Goal: Information Seeking & Learning: Learn about a topic

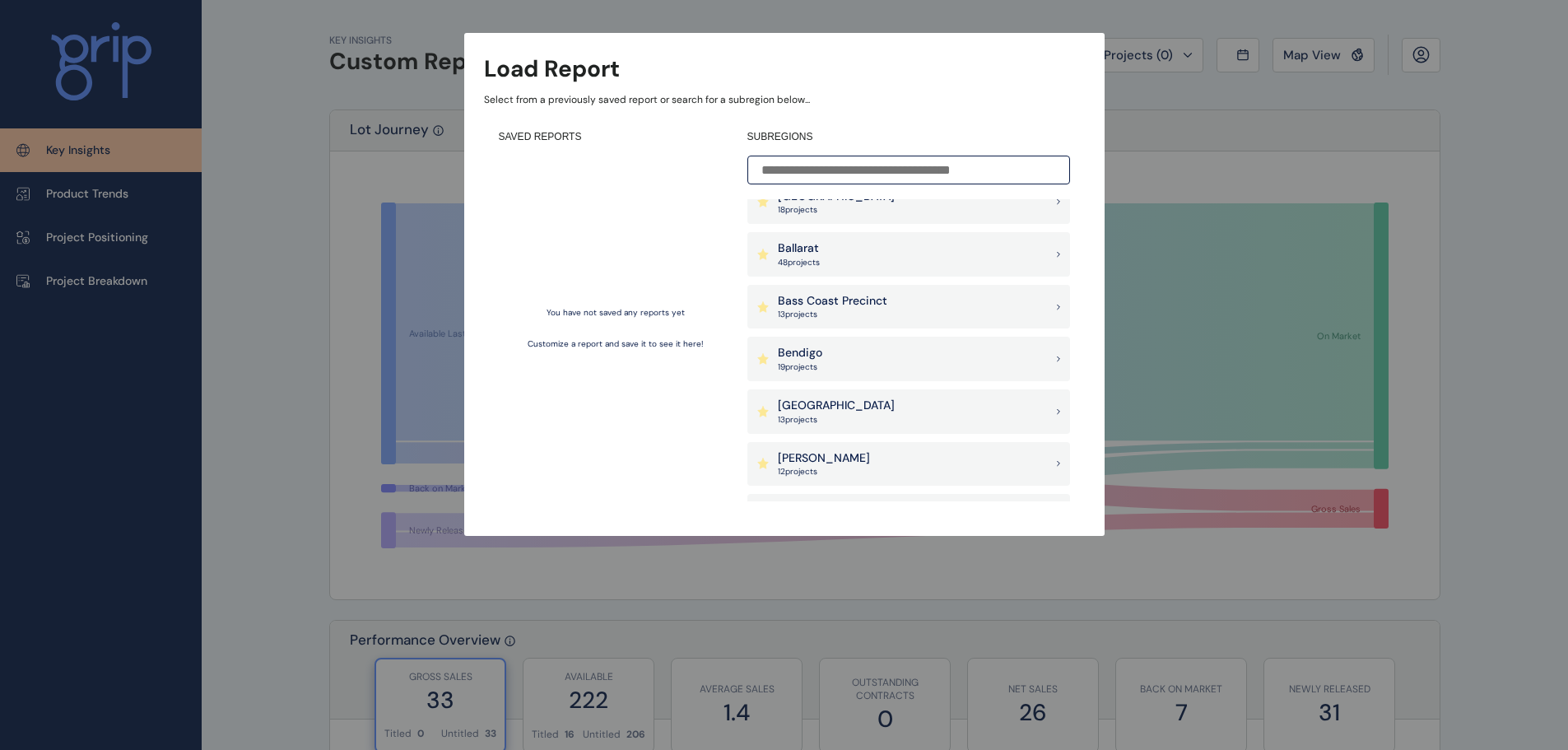
scroll to position [82, 0]
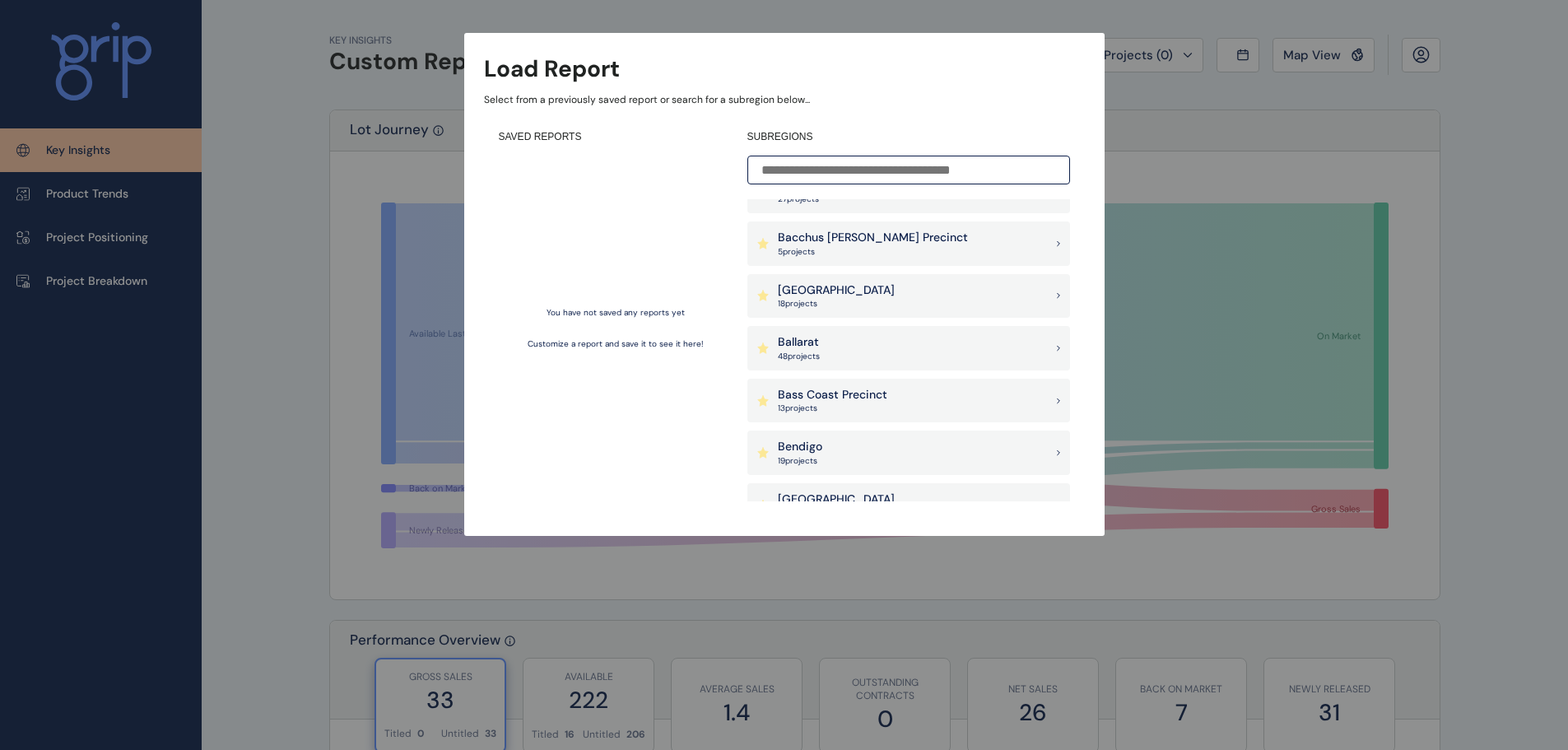
click at [831, 346] on div "Ballarat 48 project s" at bounding box center [909, 348] width 323 height 44
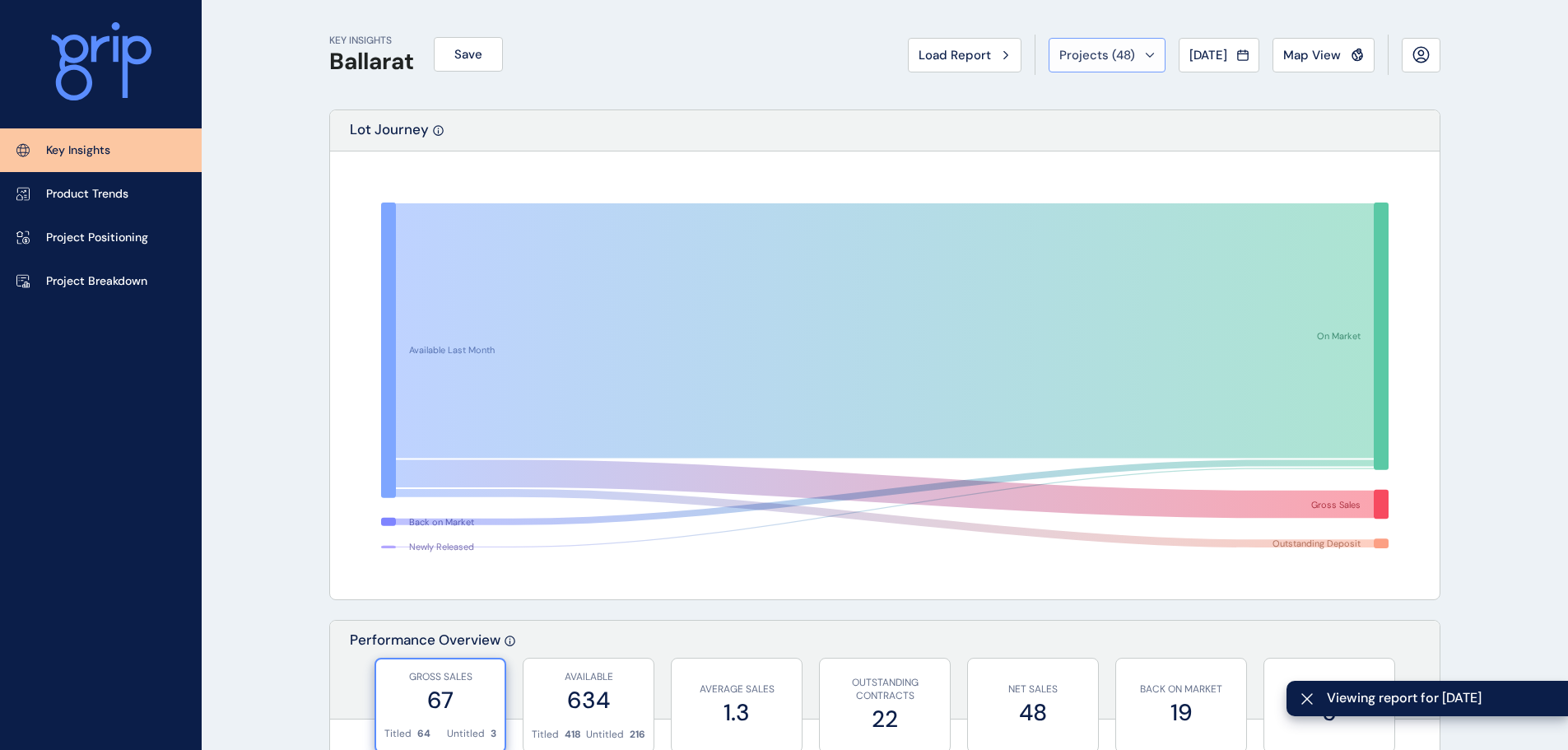
click at [1136, 51] on div "Projects ( 48 )" at bounding box center [1107, 55] width 96 height 17
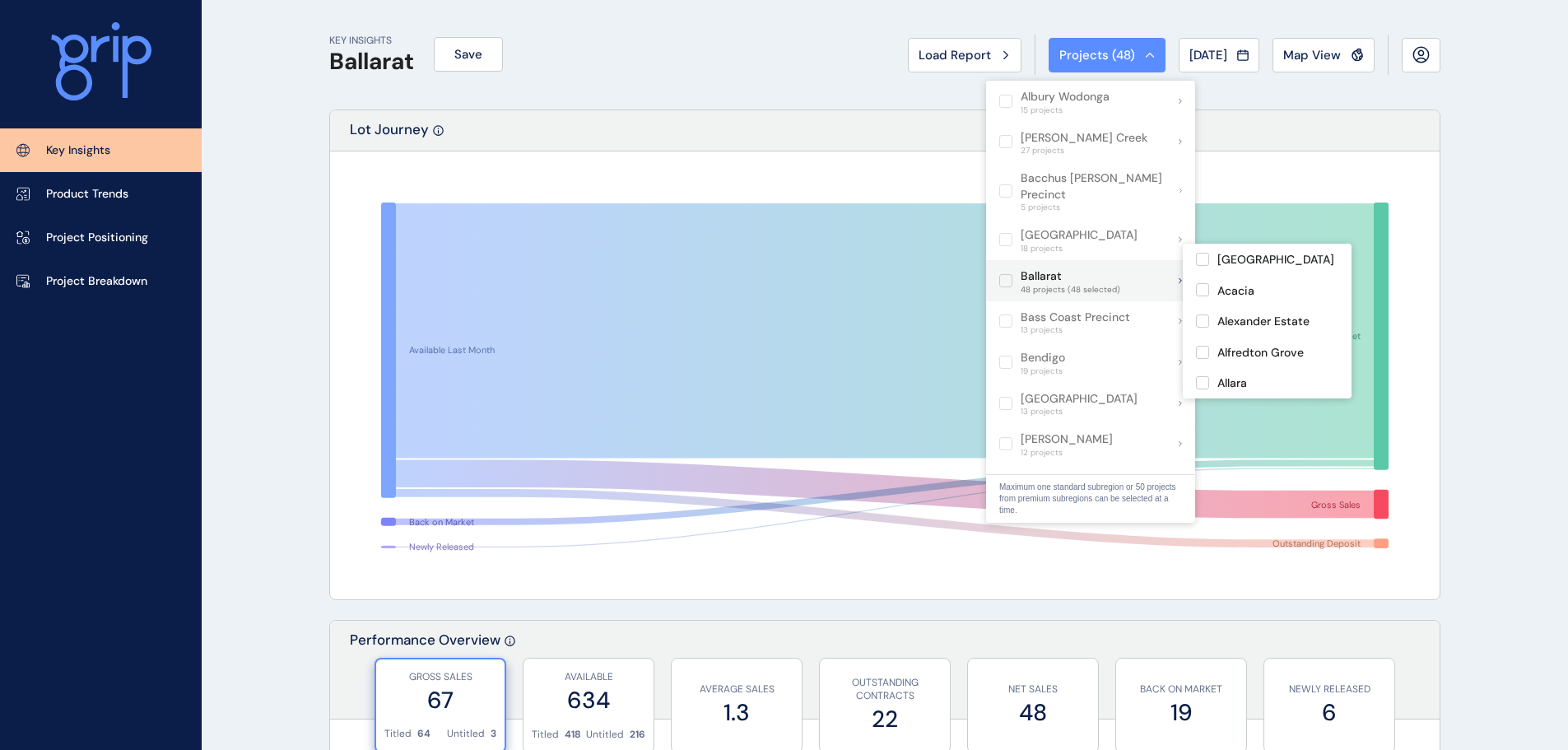
click at [1010, 274] on label at bounding box center [1005, 281] width 13 height 13
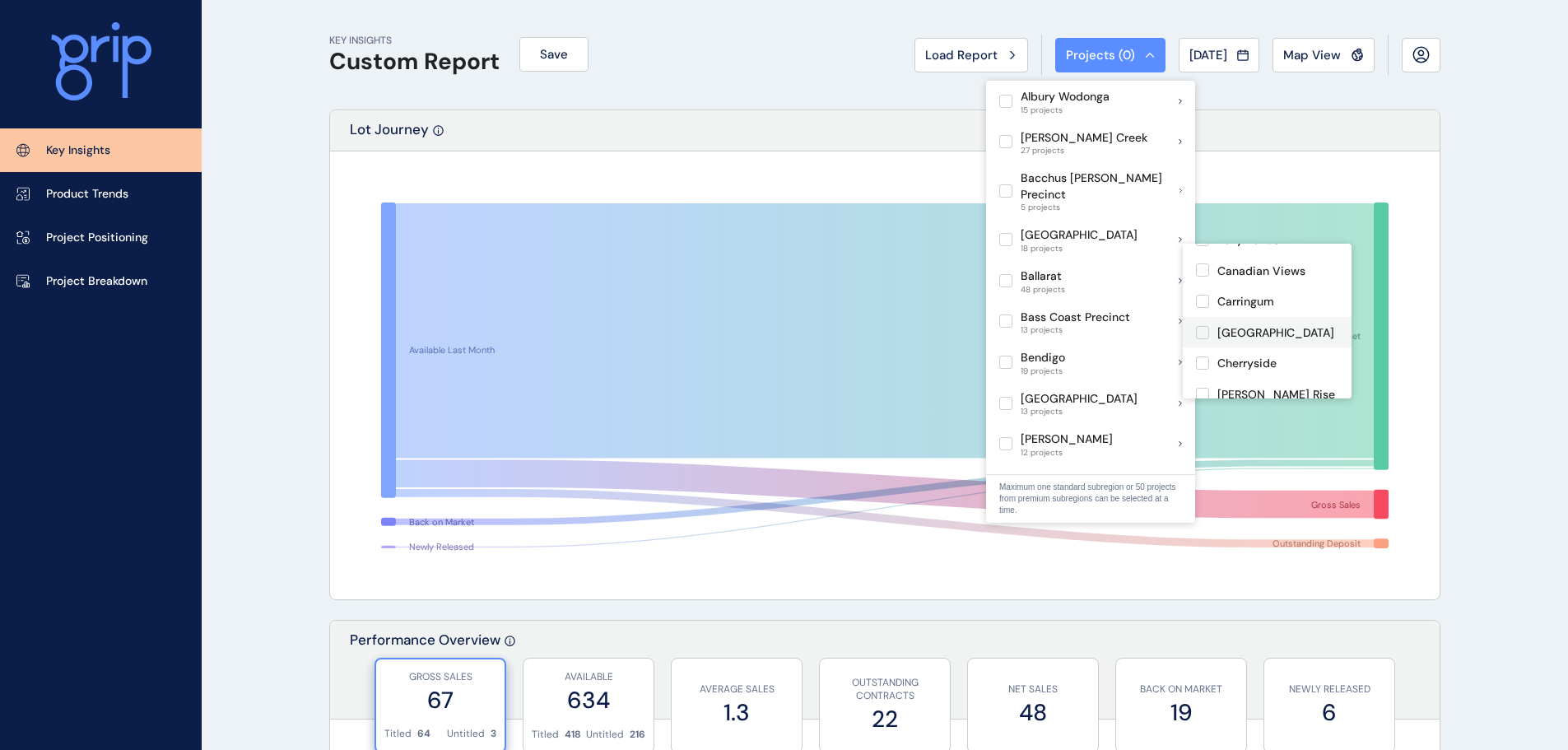
scroll to position [411, 0]
click at [1278, 340] on p "Conroys Green" at bounding box center [1258, 344] width 80 height 17
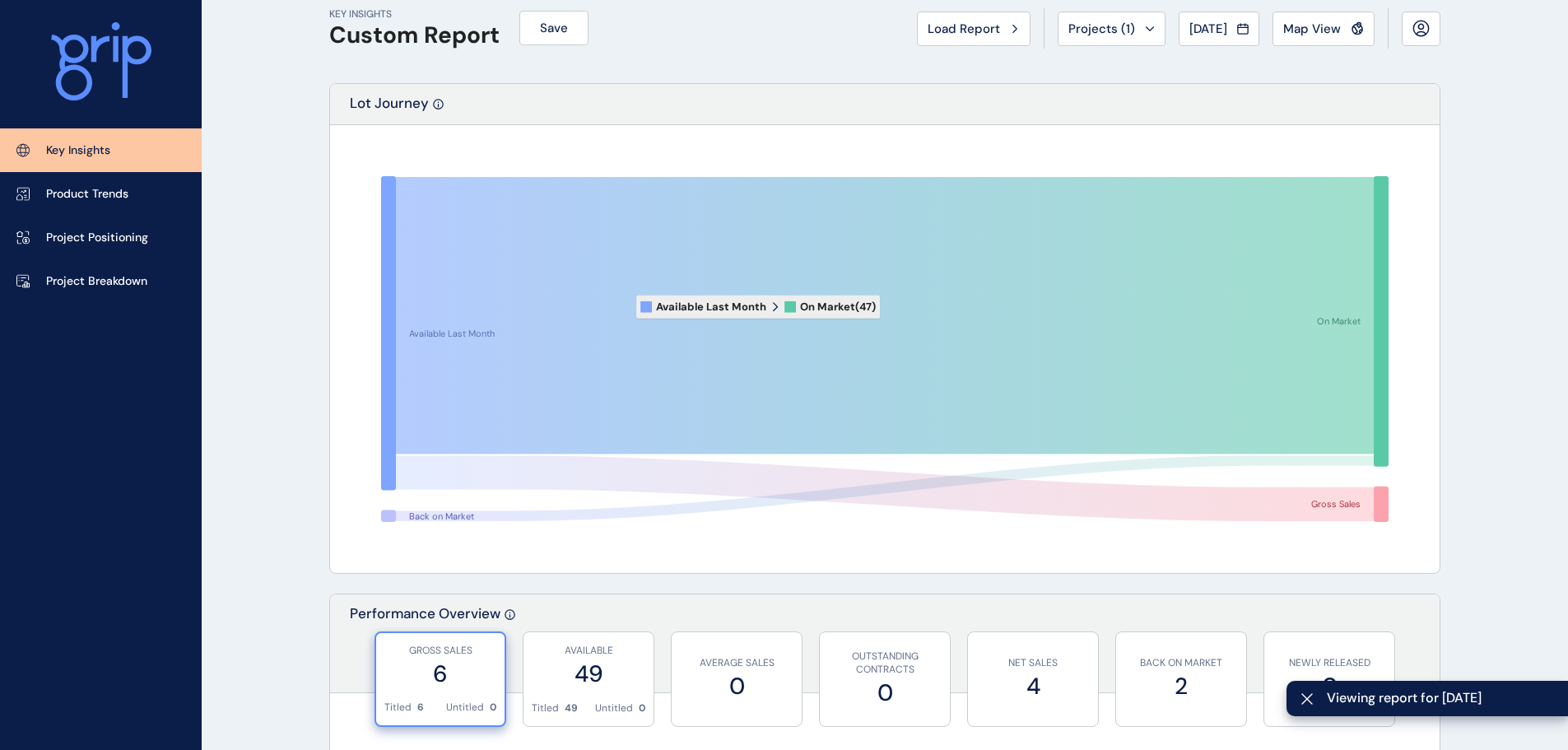
scroll to position [247, 0]
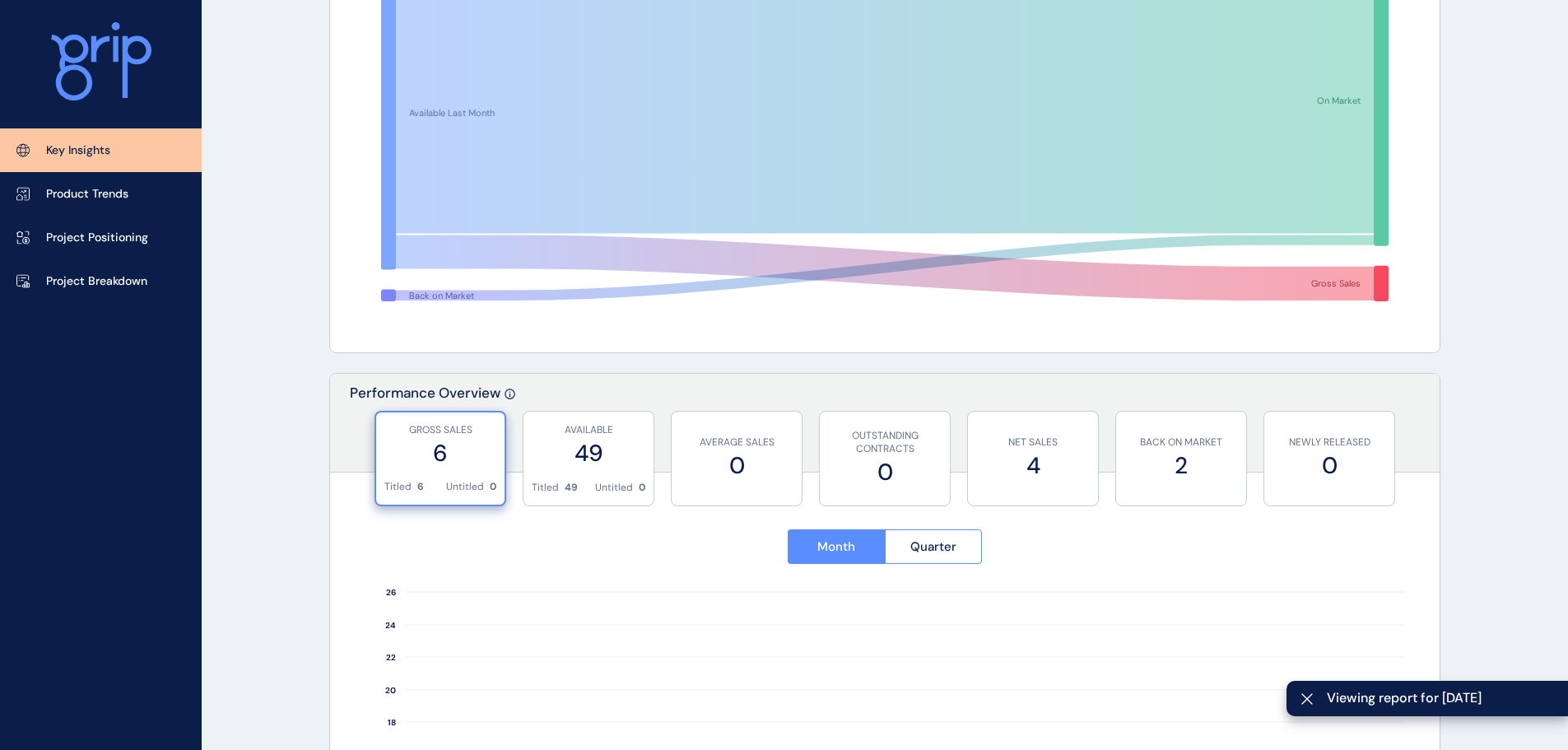
click at [477, 423] on p "GROSS SALES" at bounding box center [440, 430] width 112 height 14
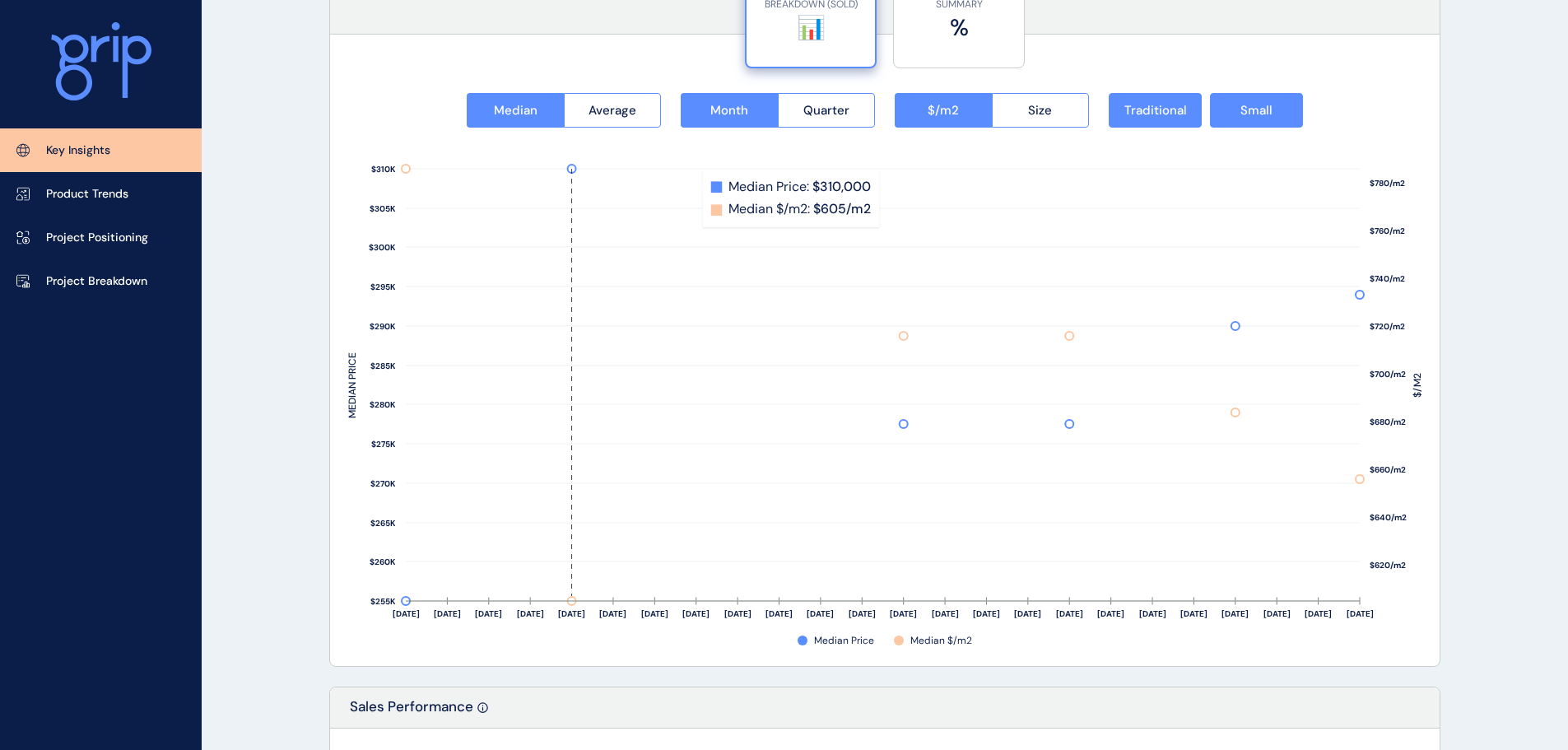
scroll to position [2140, 0]
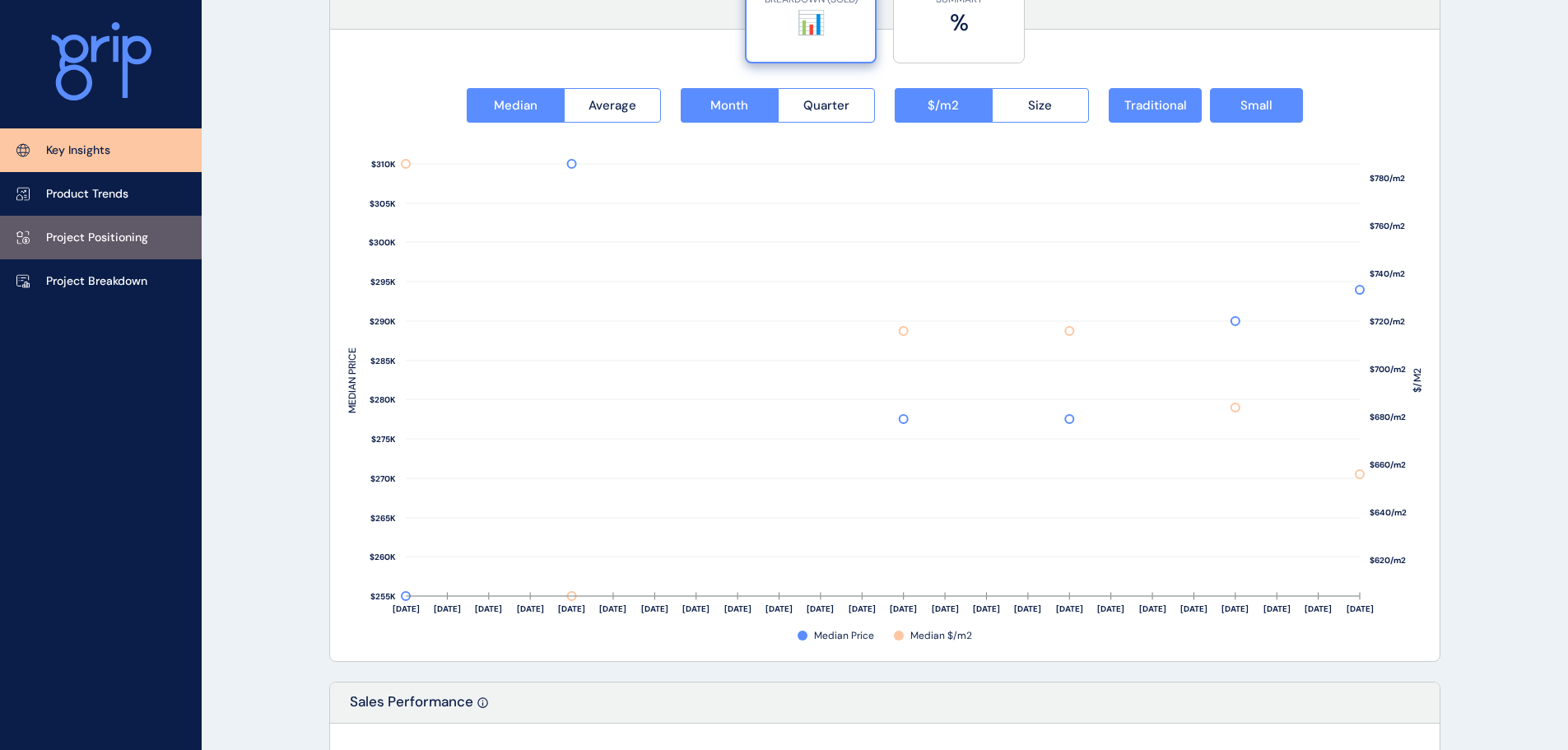
click at [113, 252] on link "Project Positioning" at bounding box center [101, 237] width 201 height 43
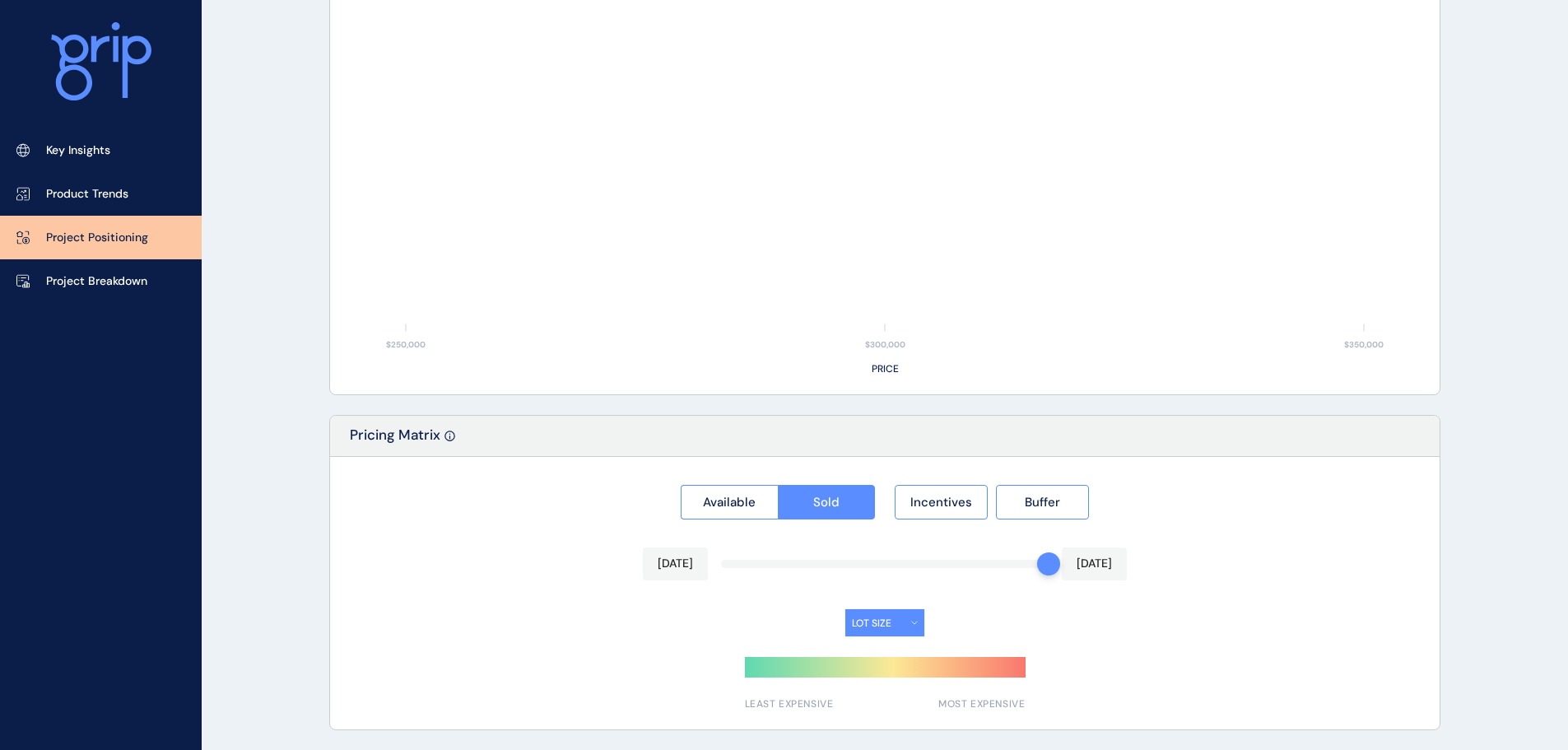
scroll to position [1245, 0]
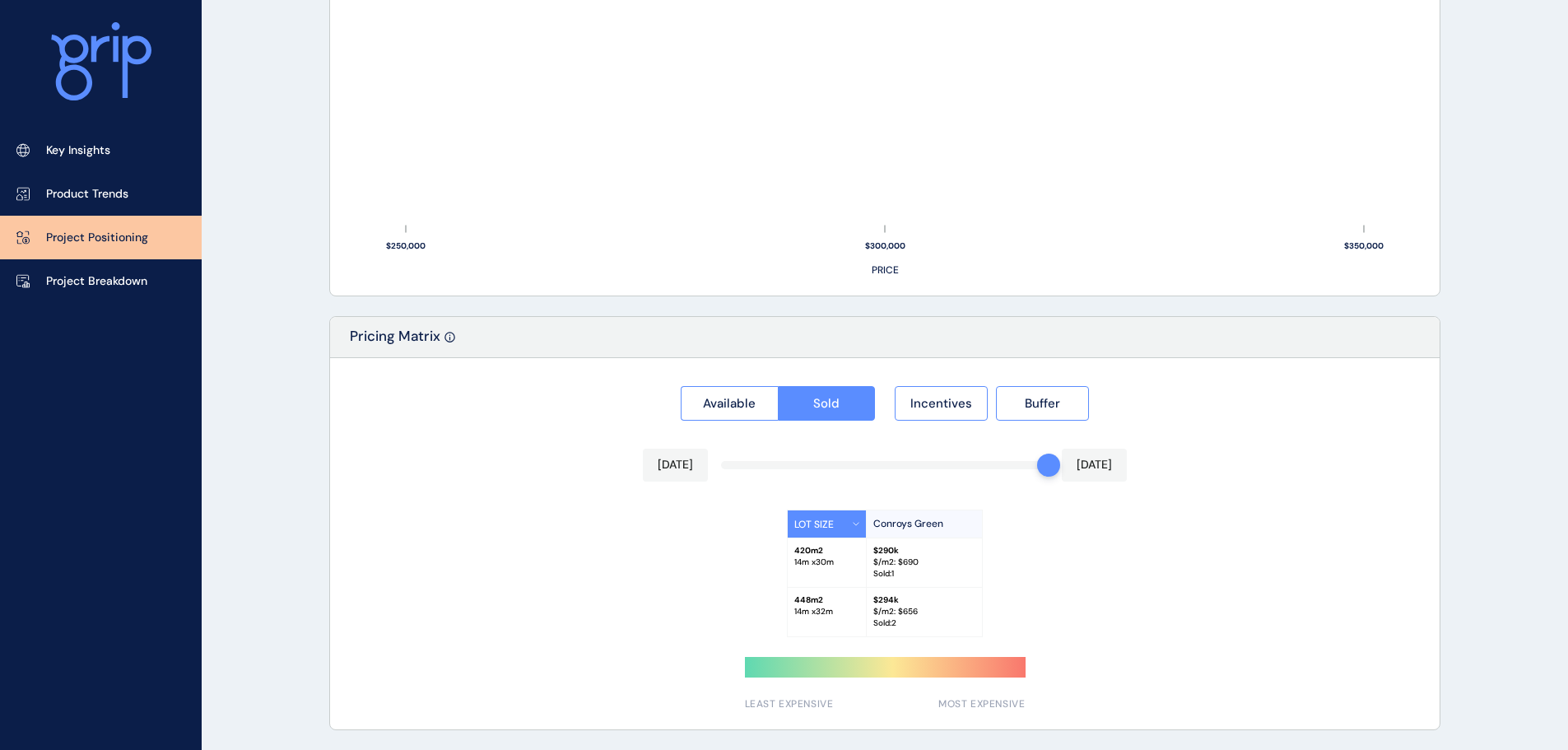
click at [930, 556] on p "$/m2: $ 690" at bounding box center [924, 562] width 102 height 12
click at [909, 556] on p "$/m2: $ 690" at bounding box center [924, 562] width 102 height 12
click at [910, 556] on p "$/m2: $ 690" at bounding box center [924, 562] width 102 height 12
click at [937, 396] on span "Incentives" at bounding box center [941, 404] width 62 height 17
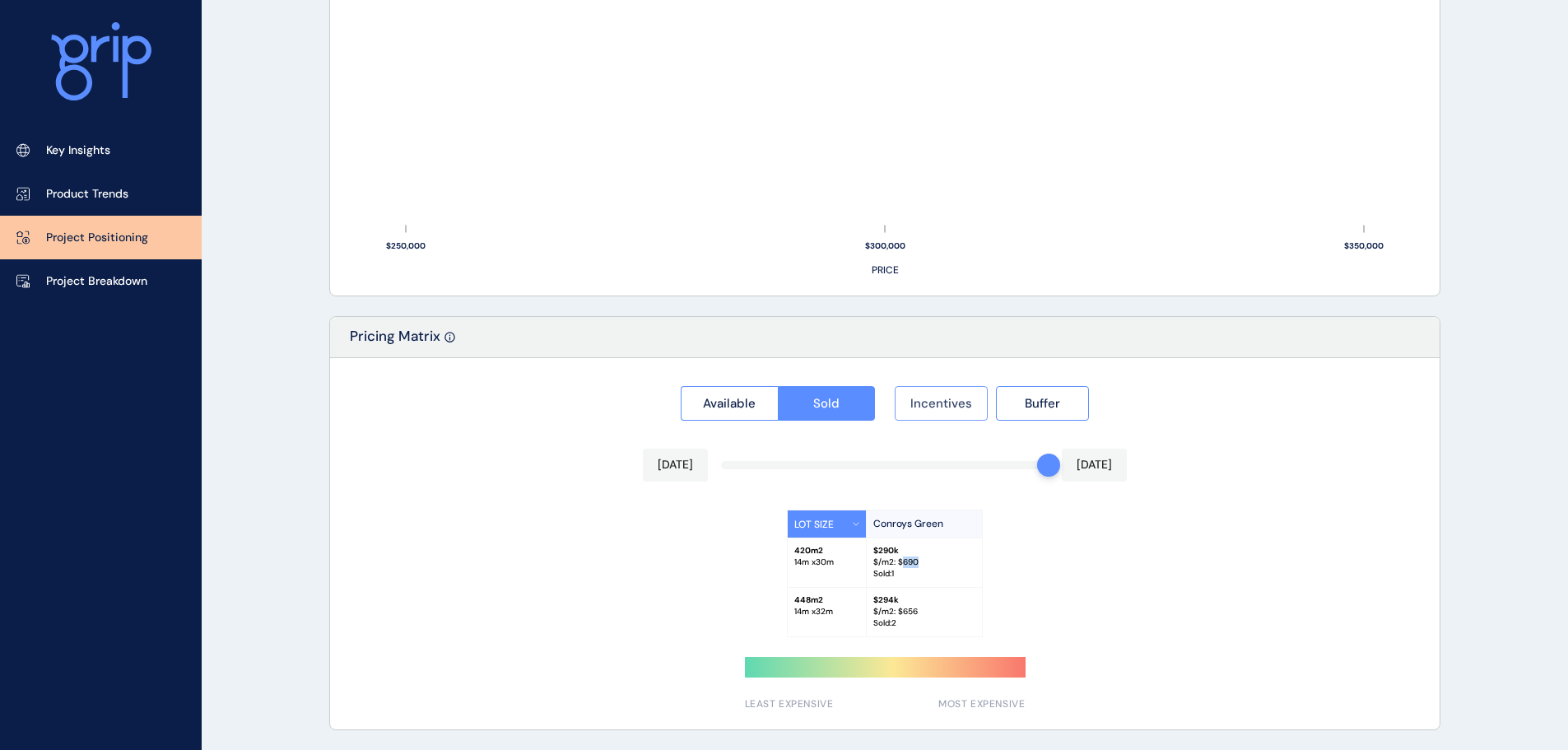
click at [937, 396] on span "Incentives" at bounding box center [941, 404] width 62 height 17
click at [1121, 585] on div "LOT SIZE Conroys Green 420 m2 14 m x 30 m $ 290k $/m2: $ 690 Sold : 1 448 m2 14…" at bounding box center [884, 573] width 1073 height 127
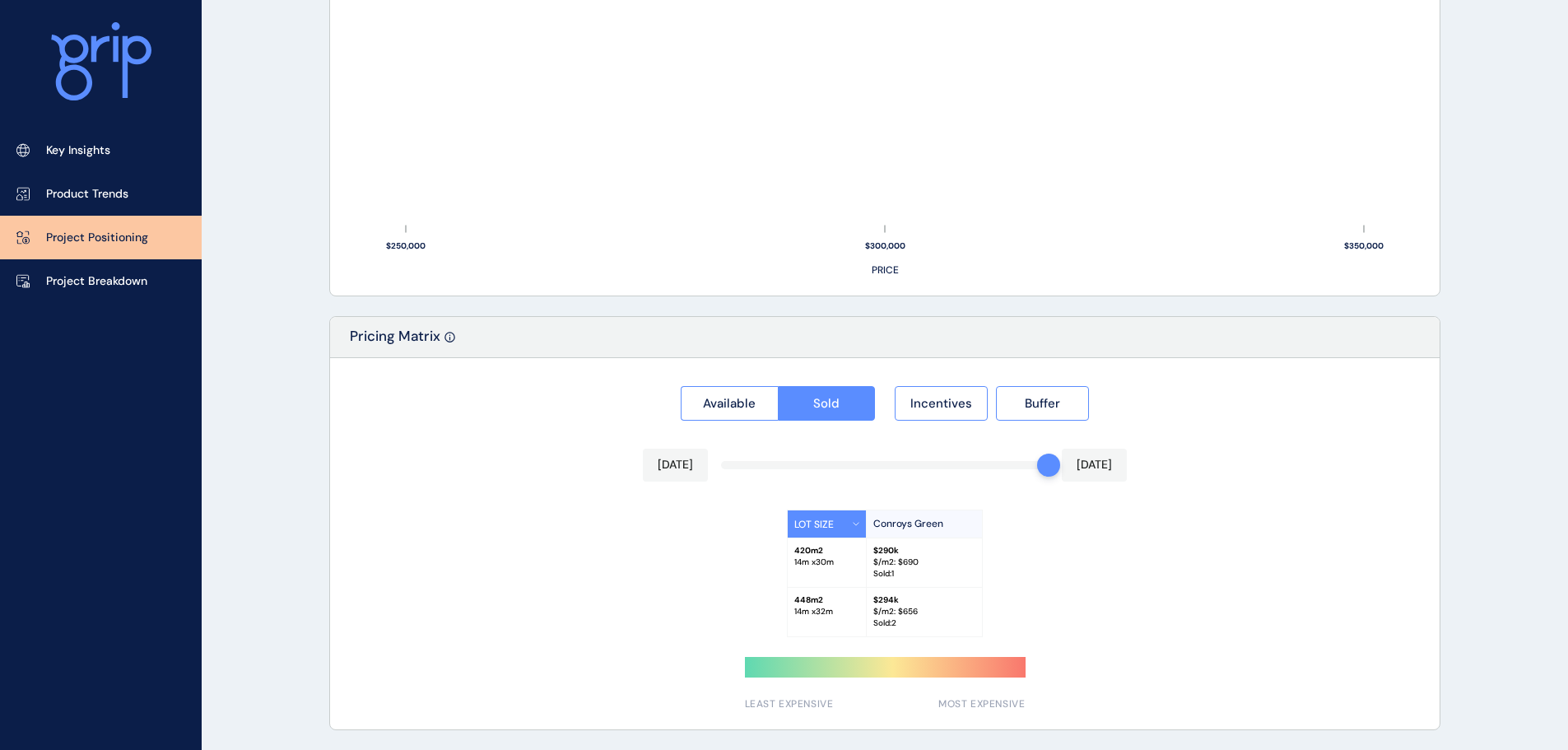
drag, startPoint x: 453, startPoint y: 483, endPoint x: 516, endPoint y: 454, distance: 69.4
click at [460, 475] on div "Available Sold Incentives Buffer [DATE] [DATE] LOT SIZE Conroys Green 420 m2 14…" at bounding box center [885, 544] width 1109 height 371
click at [663, 405] on div "Available Sold Incentives Buffer" at bounding box center [884, 398] width 1073 height 44
click at [782, 415] on button "Sold" at bounding box center [826, 404] width 98 height 35
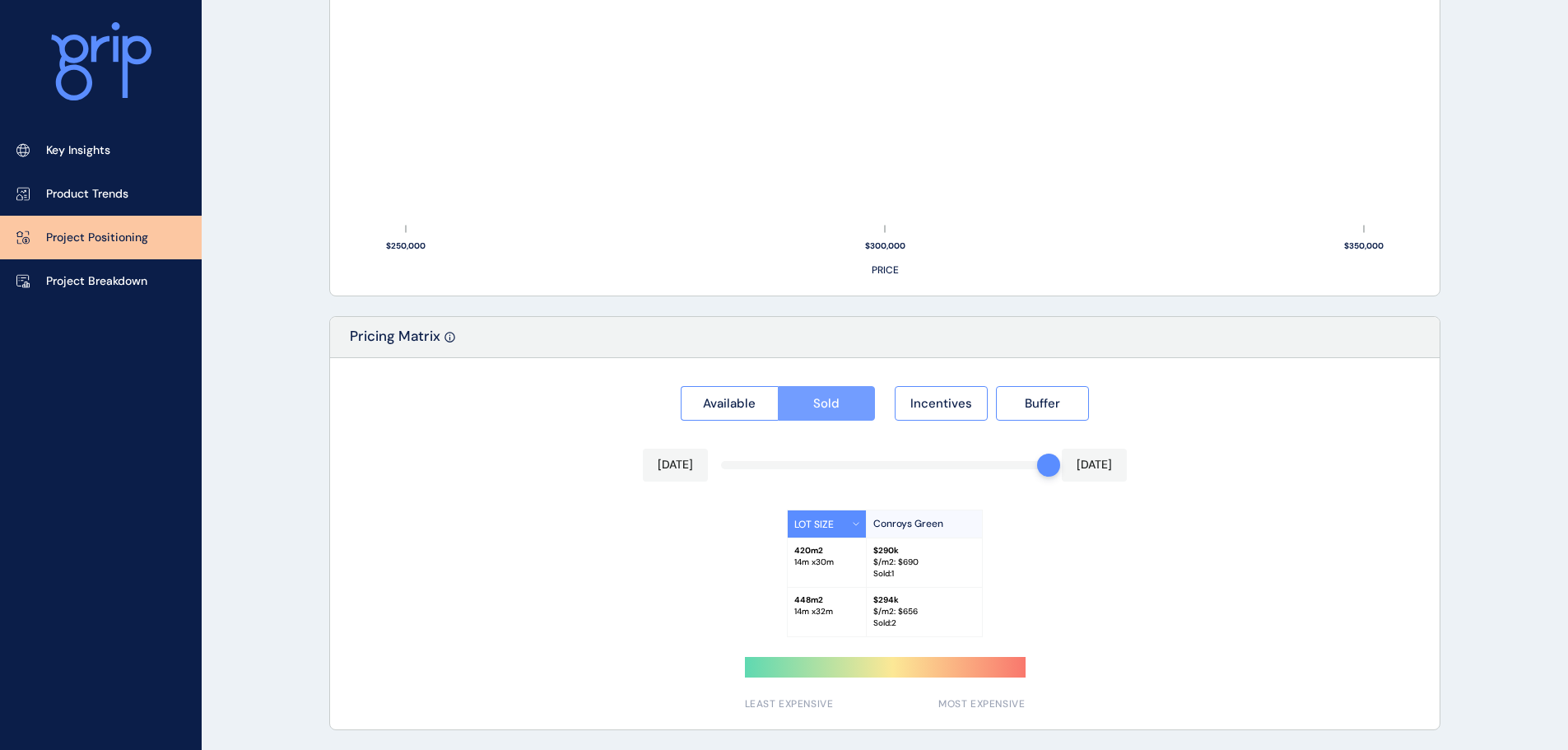
click at [732, 410] on div at bounding box center [885, 544] width 1109 height 371
click at [732, 410] on span "Available" at bounding box center [728, 404] width 52 height 17
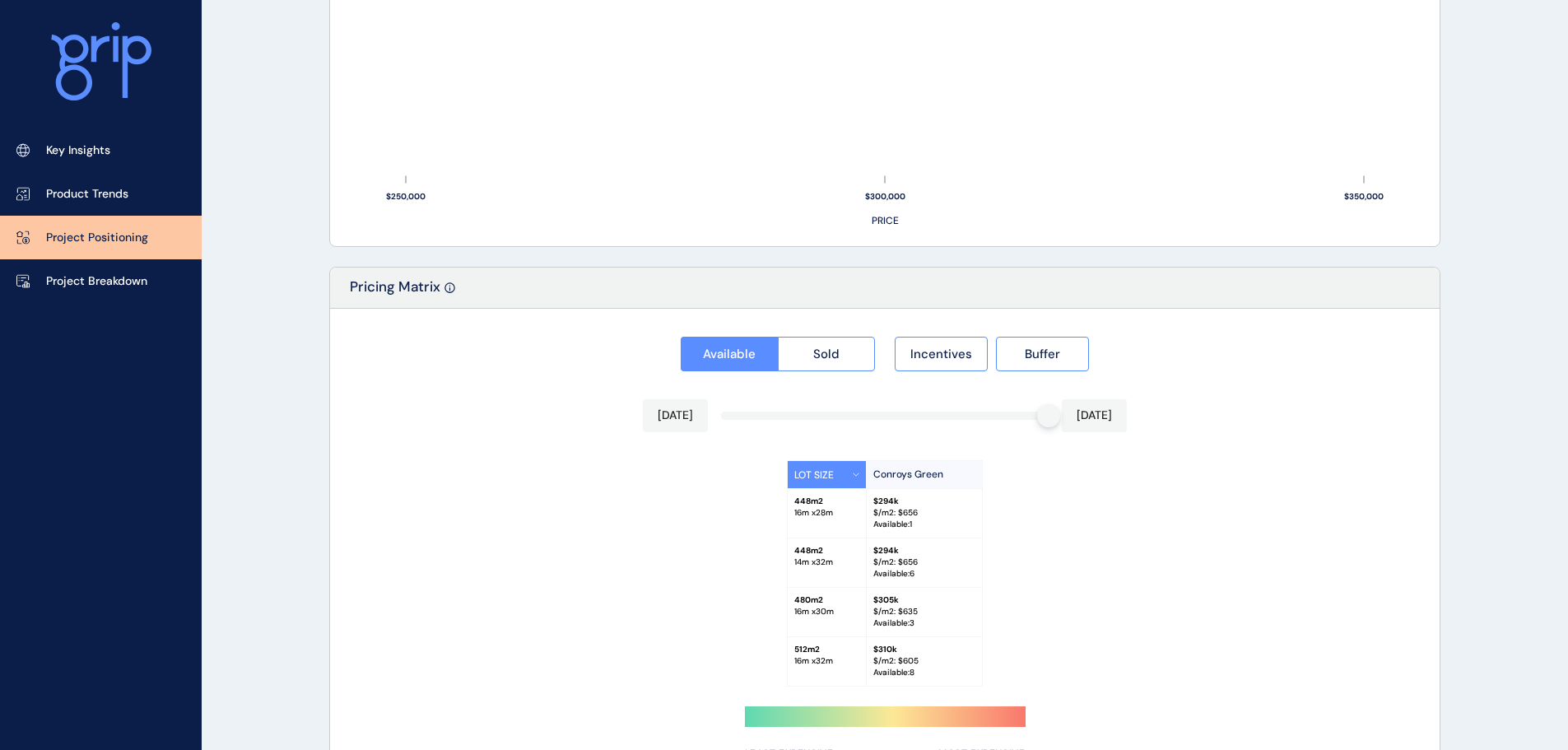
scroll to position [1344, 0]
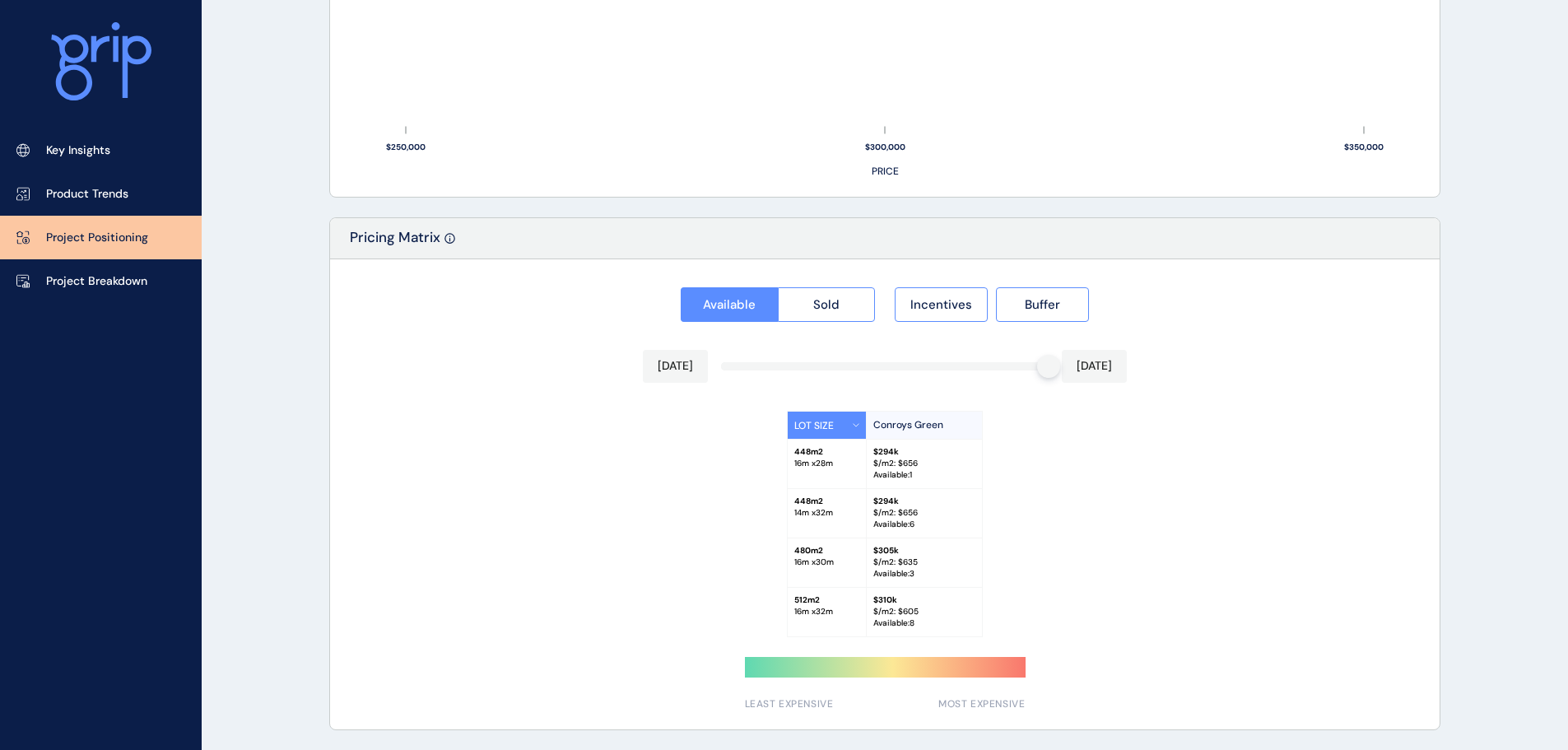
click at [922, 286] on div "Incentives Buffer" at bounding box center [991, 299] width 194 height 44
click at [924, 299] on span "Incentives" at bounding box center [941, 305] width 62 height 17
click at [702, 314] on button "Available" at bounding box center [729, 305] width 97 height 35
click at [838, 307] on div at bounding box center [885, 494] width 1109 height 470
click at [1030, 307] on span "Buffer" at bounding box center [1042, 305] width 36 height 17
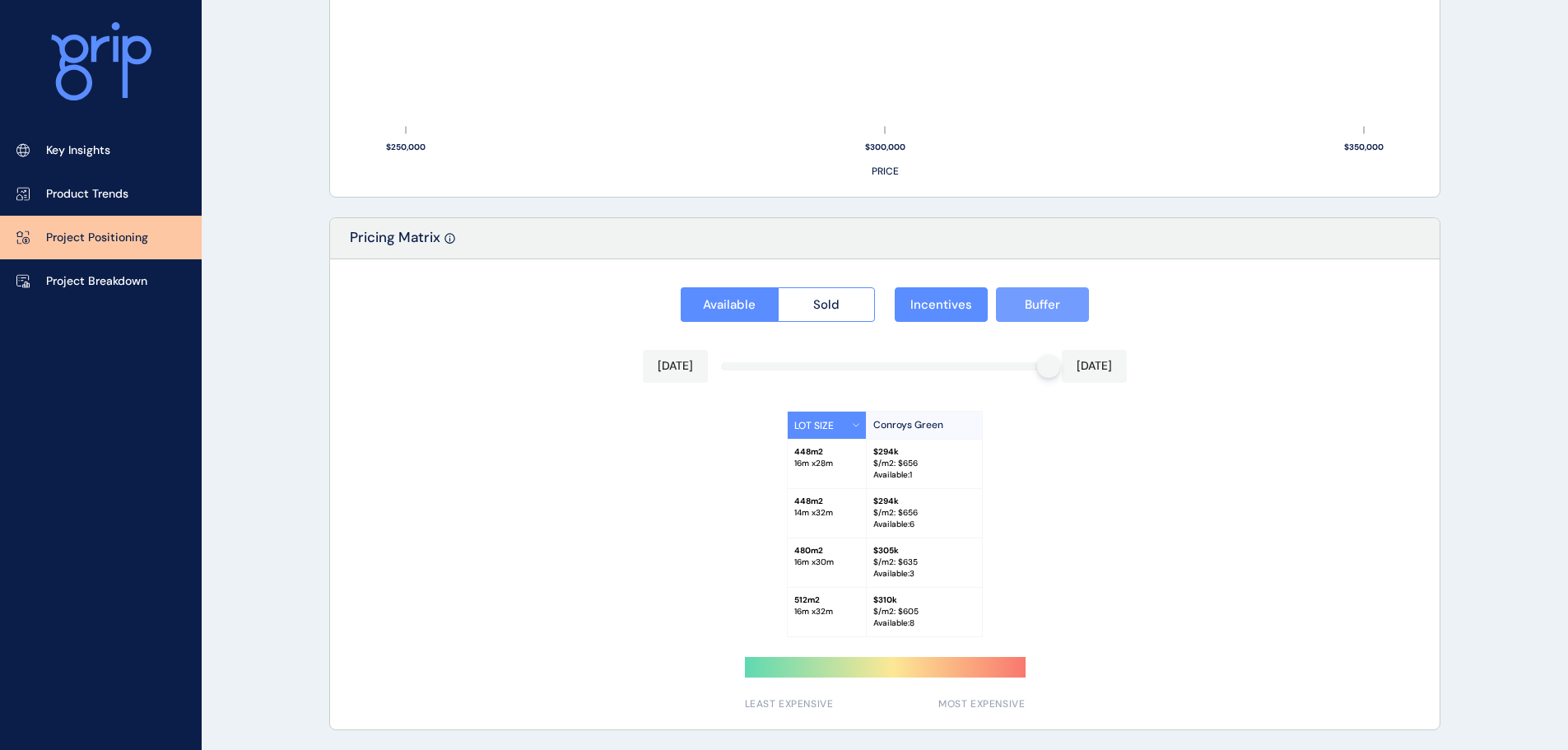
click at [1040, 296] on button "Buffer" at bounding box center [1043, 305] width 93 height 35
click at [1015, 315] on button "Buffer" at bounding box center [1043, 305] width 93 height 35
click at [906, 304] on button "Incentives" at bounding box center [941, 305] width 93 height 35
drag, startPoint x: 1036, startPoint y: 370, endPoint x: 925, endPoint y: 368, distance: 111.0
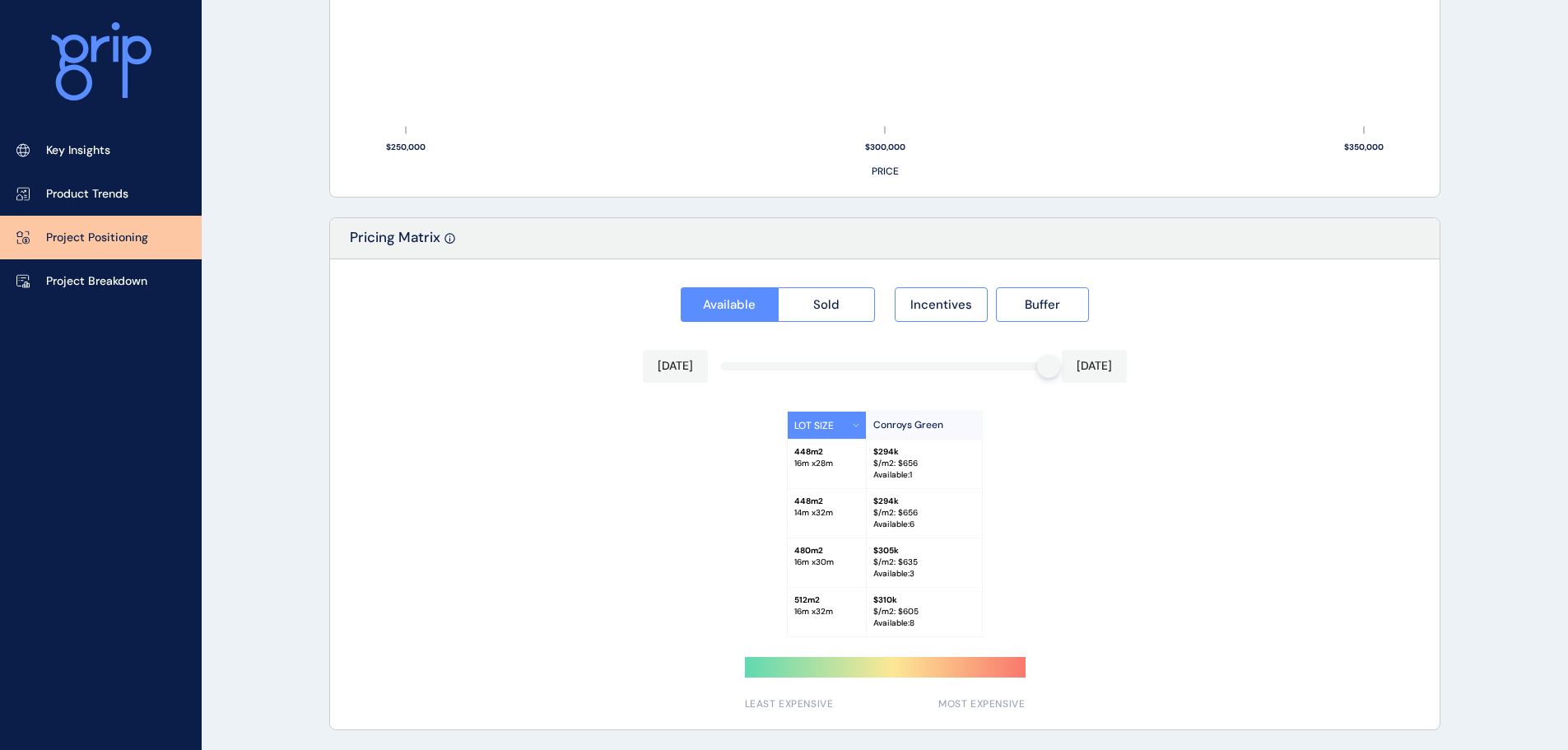
click at [926, 368] on div at bounding box center [885, 366] width 328 height 8
click at [712, 326] on div "Available Sold Incentives Buffer [DATE] [DATE] LOT SIZE Conroys Green 448 m2 16…" at bounding box center [885, 494] width 1109 height 470
click at [737, 288] on button "Available" at bounding box center [729, 305] width 97 height 35
click at [827, 305] on div at bounding box center [885, 494] width 1109 height 470
click at [828, 305] on span "Sold" at bounding box center [826, 305] width 27 height 17
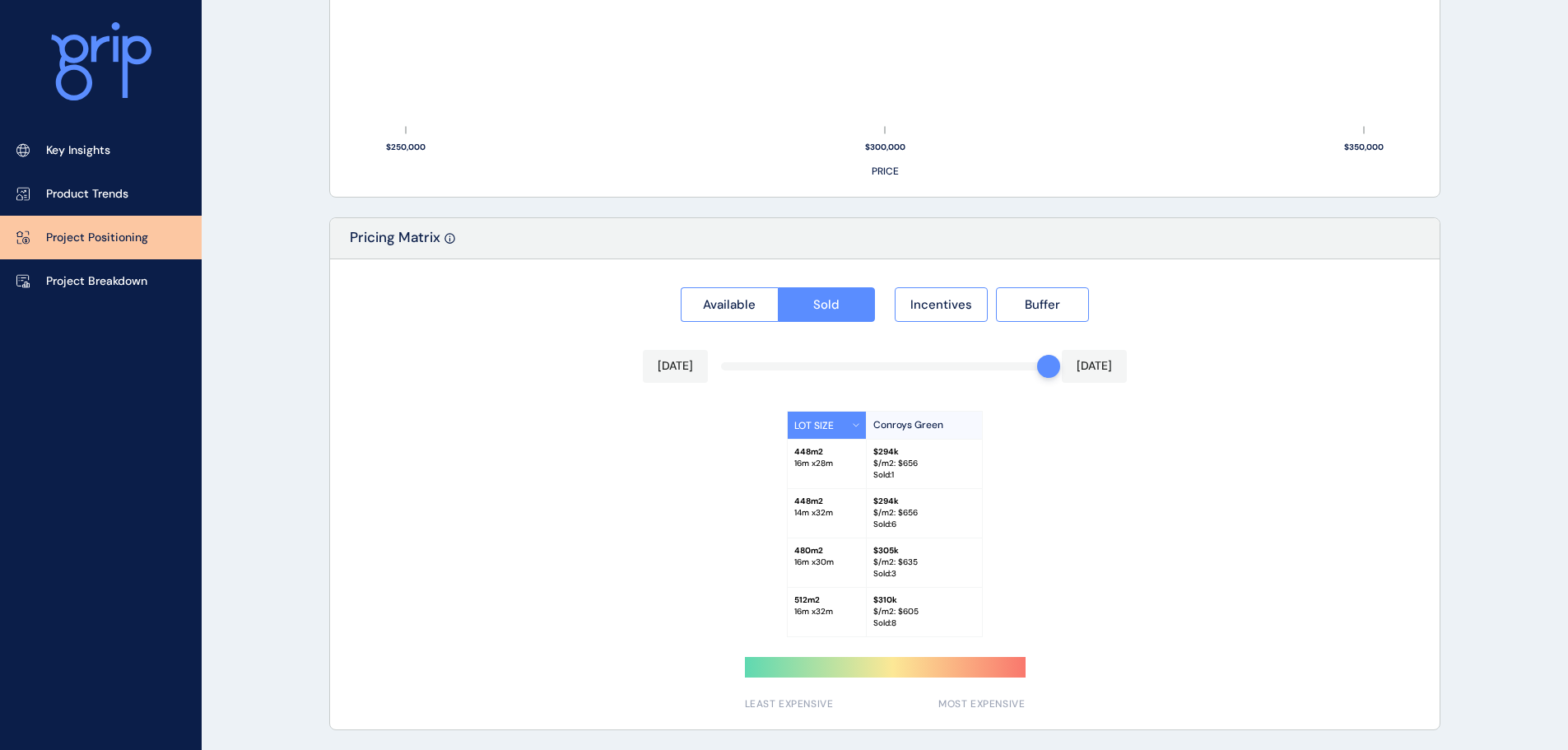
scroll to position [1245, 0]
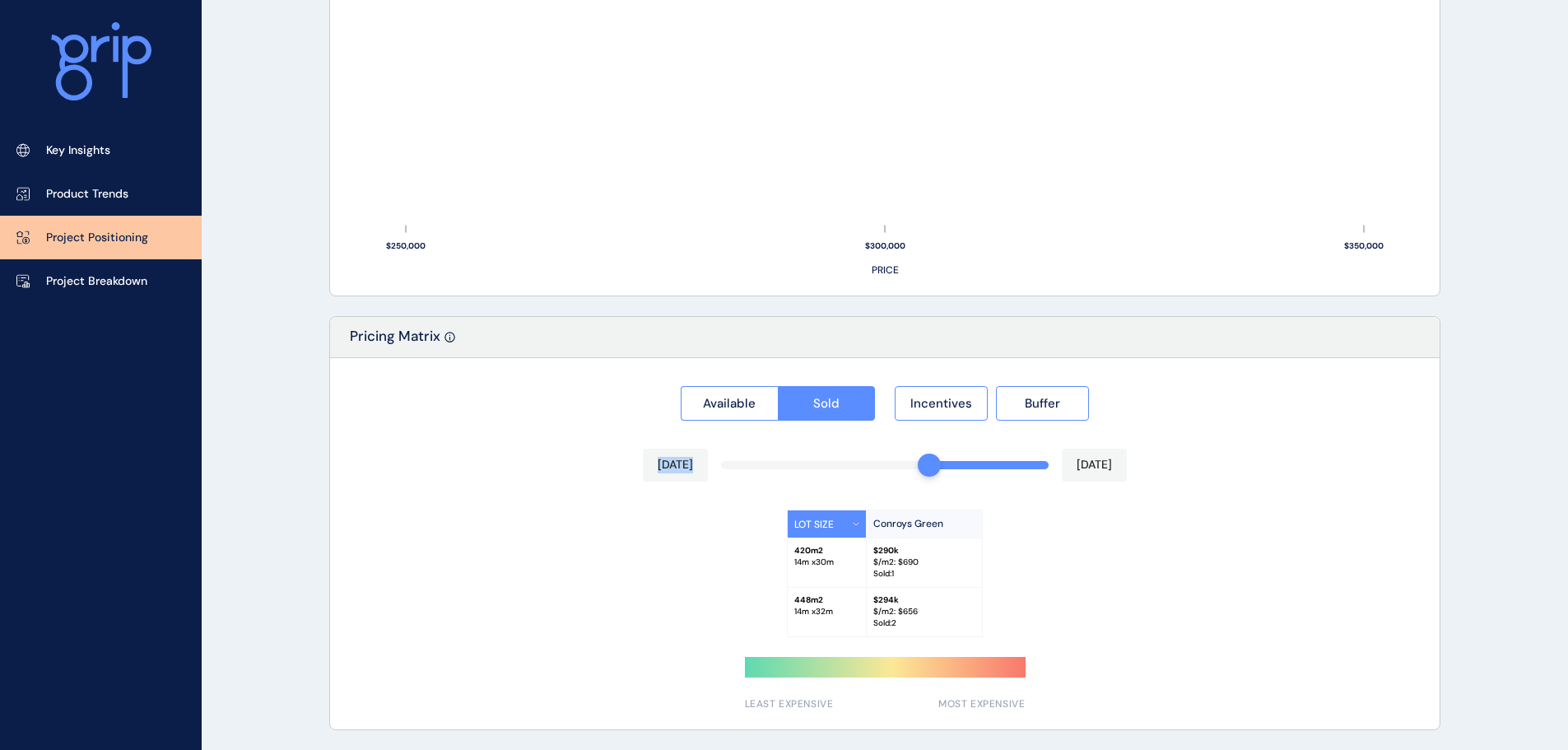
drag, startPoint x: 1037, startPoint y: 465, endPoint x: 1015, endPoint y: 468, distance: 22.2
click at [933, 468] on div "Available Sold Incentives Buffer [DATE] [DATE] LOT SIZE Conroys Green 420 m2 14…" at bounding box center [885, 544] width 1109 height 371
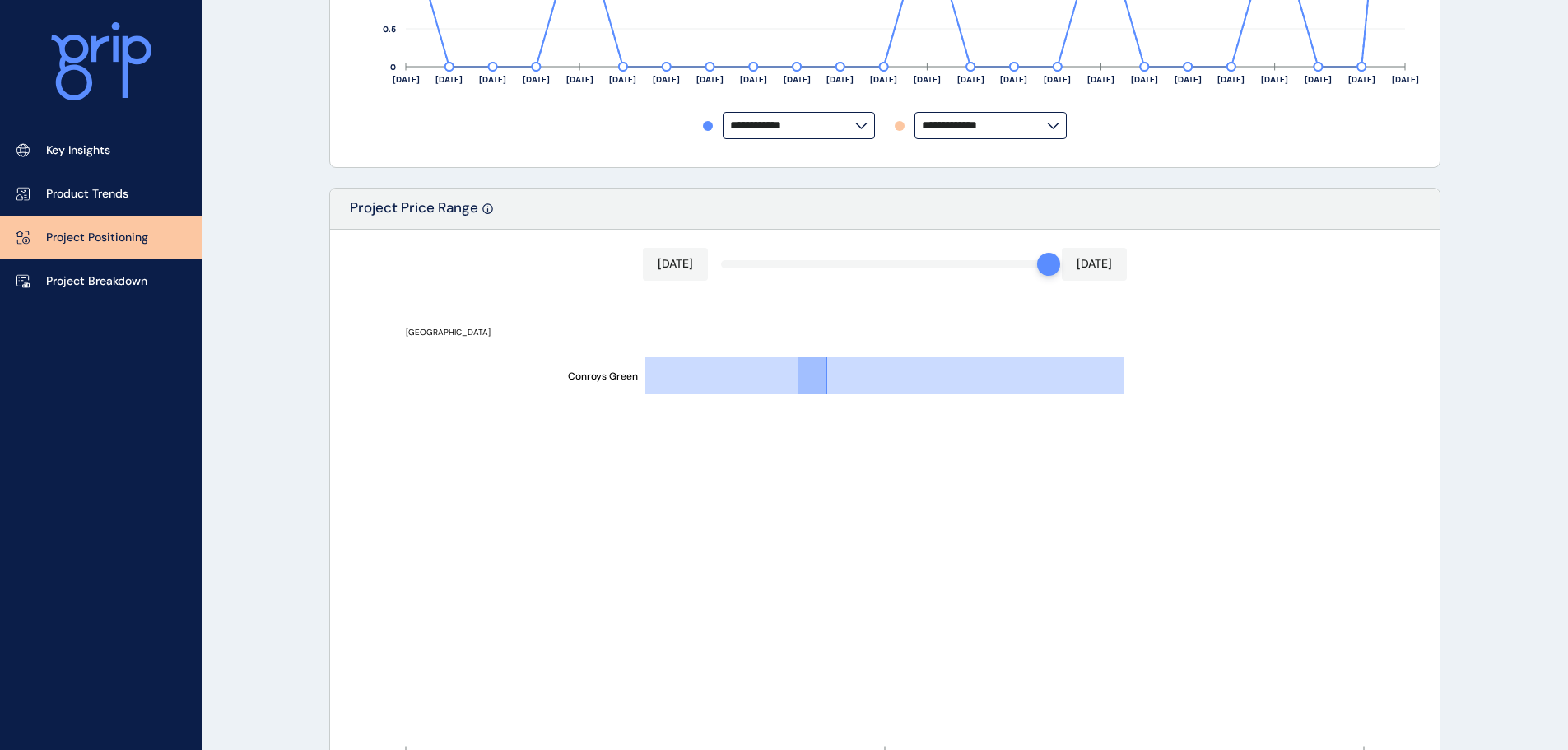
scroll to position [752, 0]
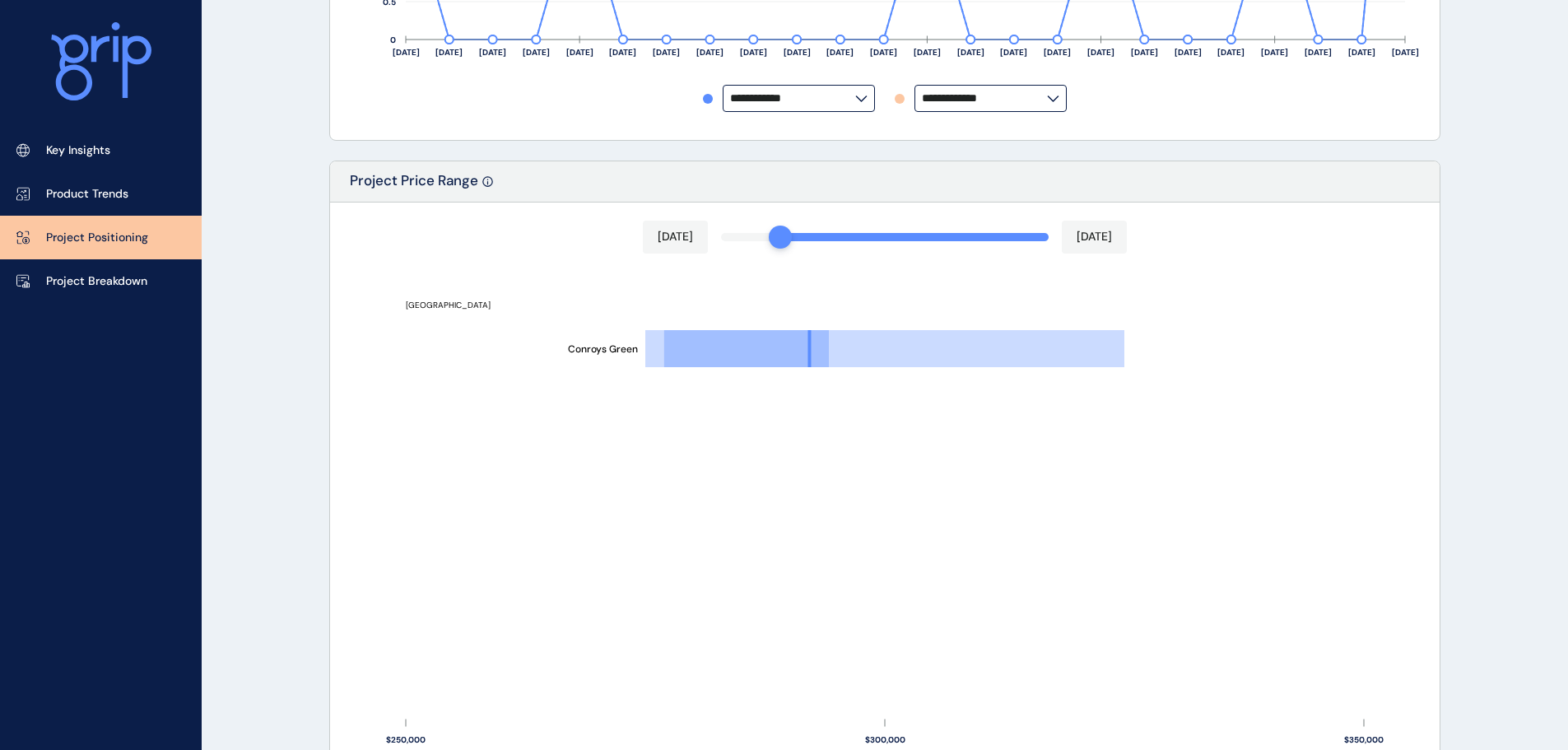
drag, startPoint x: 1037, startPoint y: 245, endPoint x: 841, endPoint y: 236, distance: 196.2
click at [786, 233] on div at bounding box center [781, 237] width 23 height 23
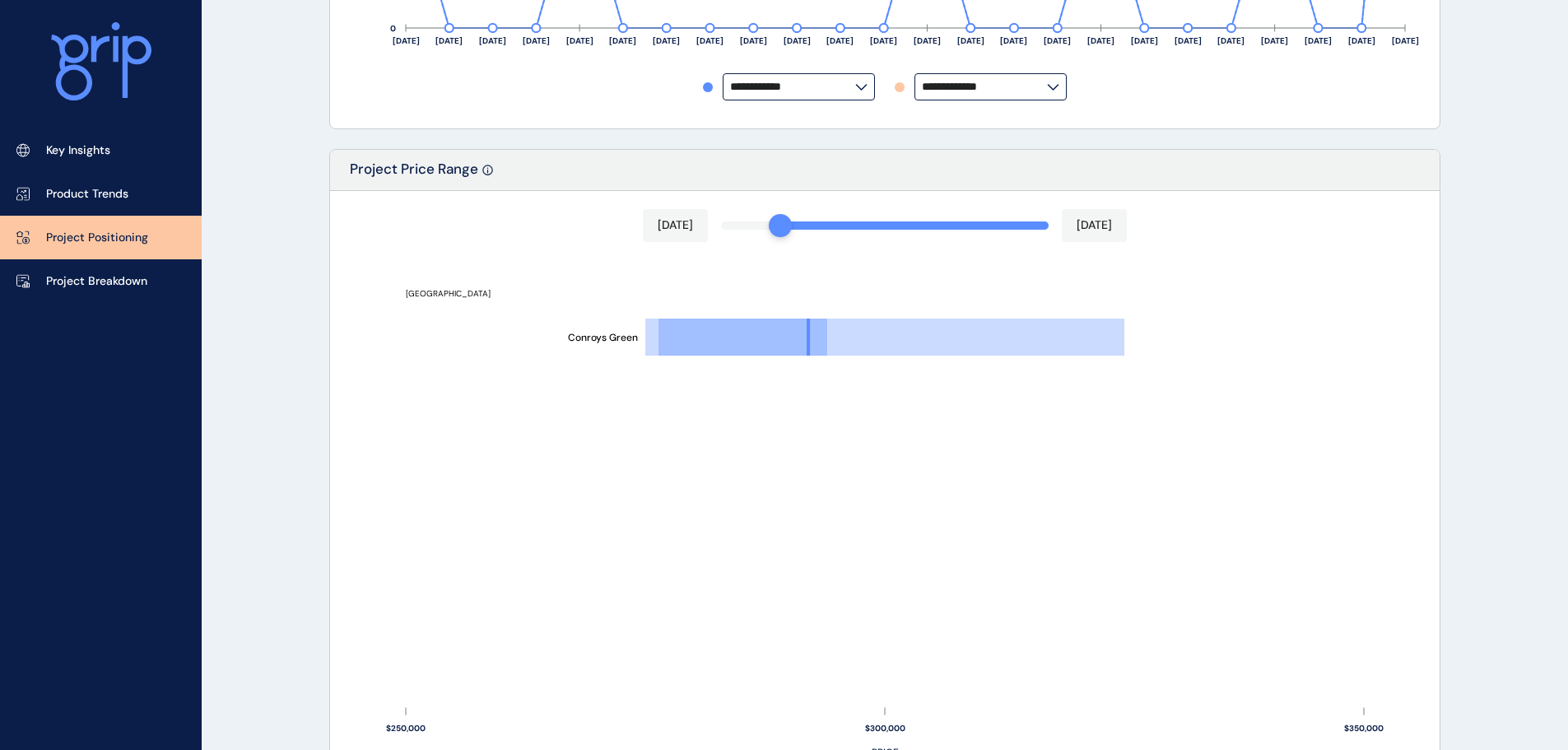
scroll to position [916, 0]
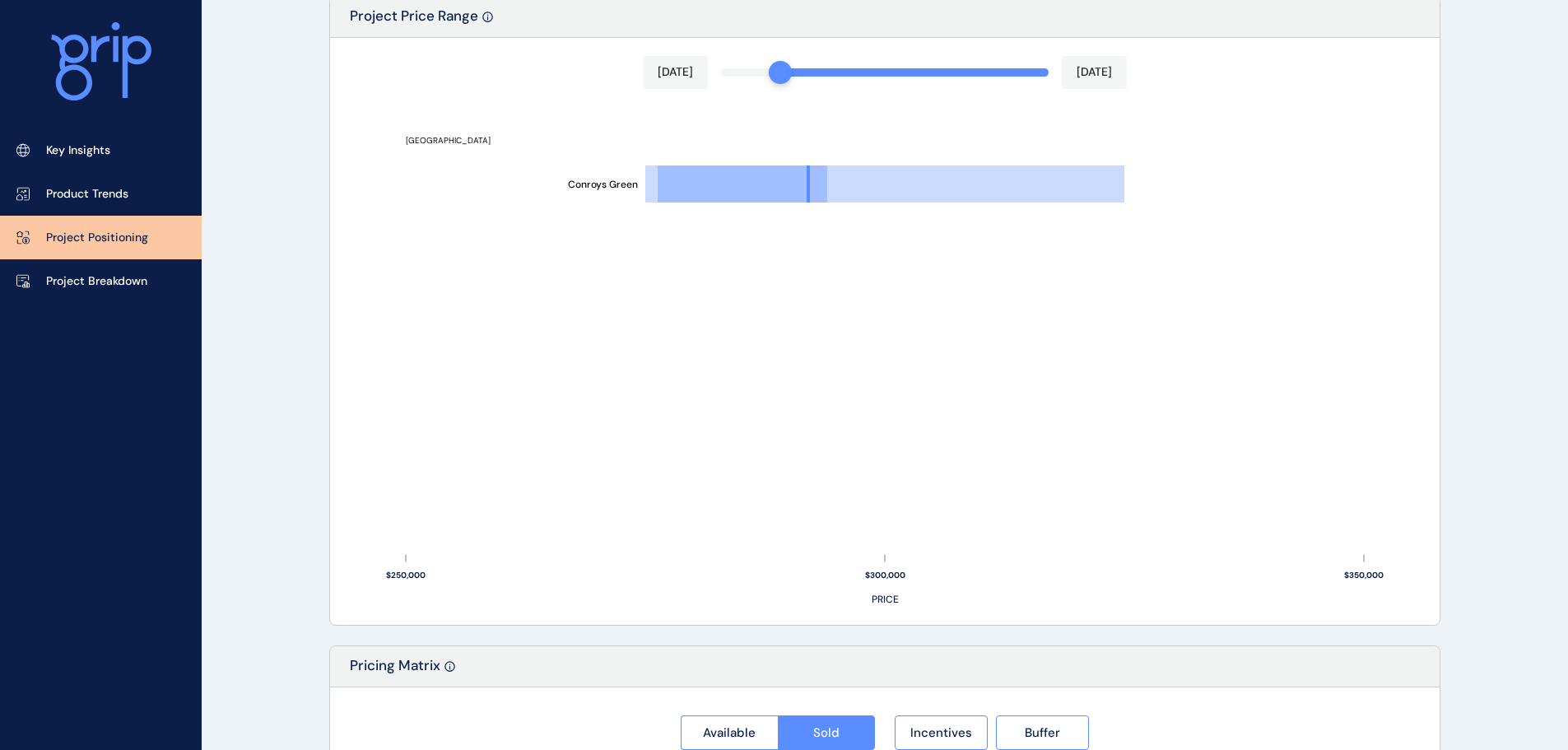
click at [915, 434] on div "Conroys [GEOGRAPHIC_DATA]" at bounding box center [884, 322] width 1073 height 411
click at [1236, 505] on div "Conroys [GEOGRAPHIC_DATA]" at bounding box center [884, 322] width 1073 height 411
click at [802, 167] on rect at bounding box center [742, 184] width 170 height 37
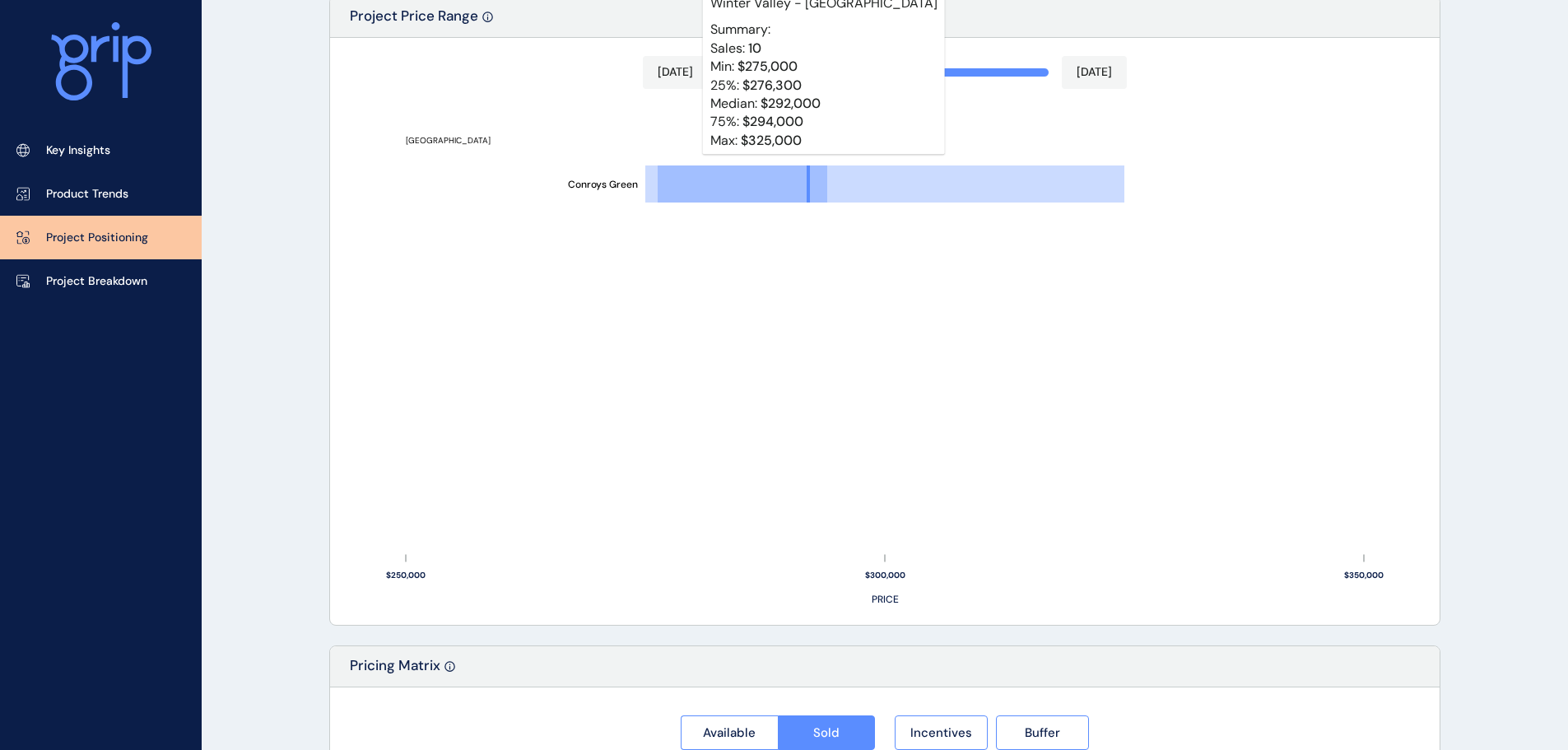
click at [806, 176] on rect at bounding box center [742, 184] width 170 height 37
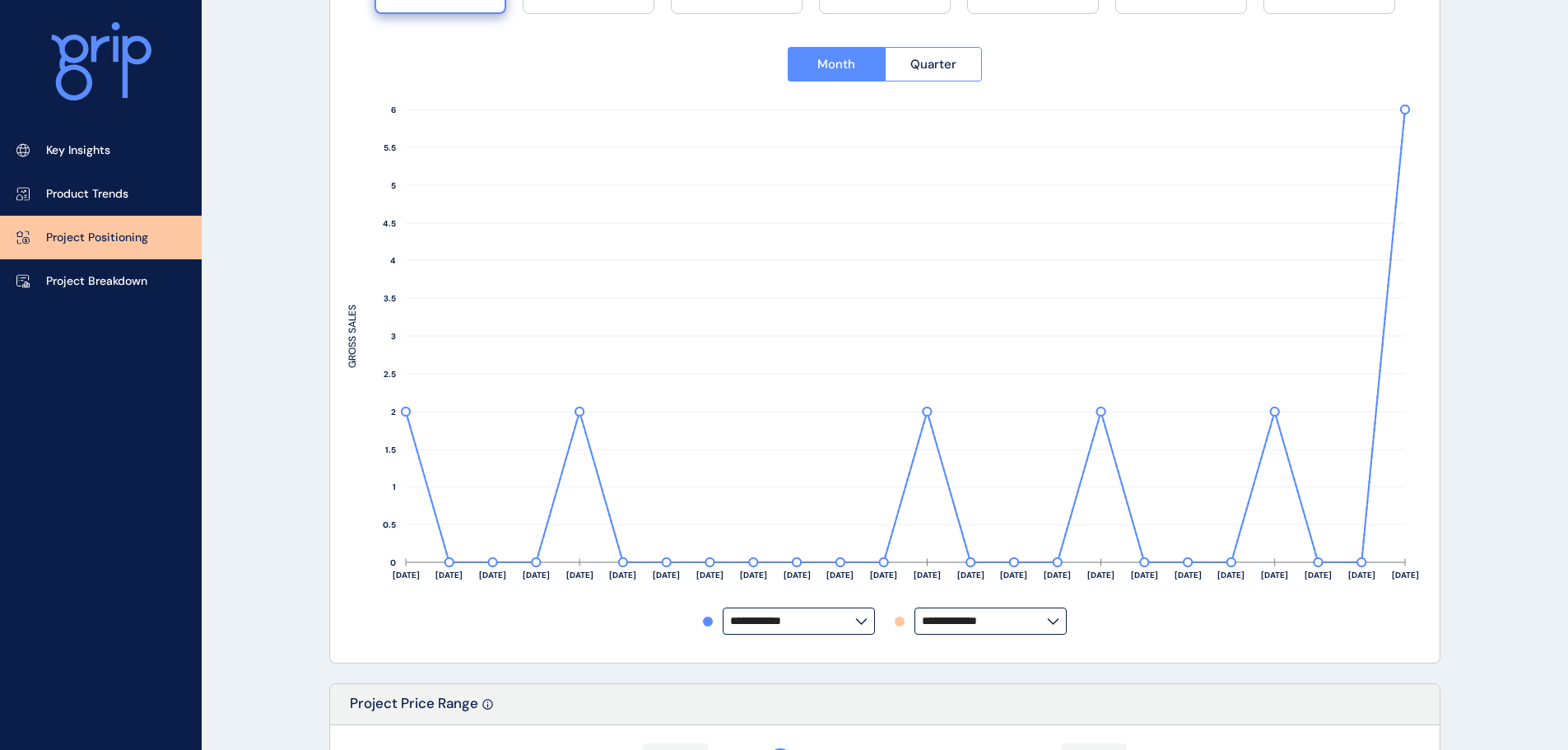
scroll to position [0, 0]
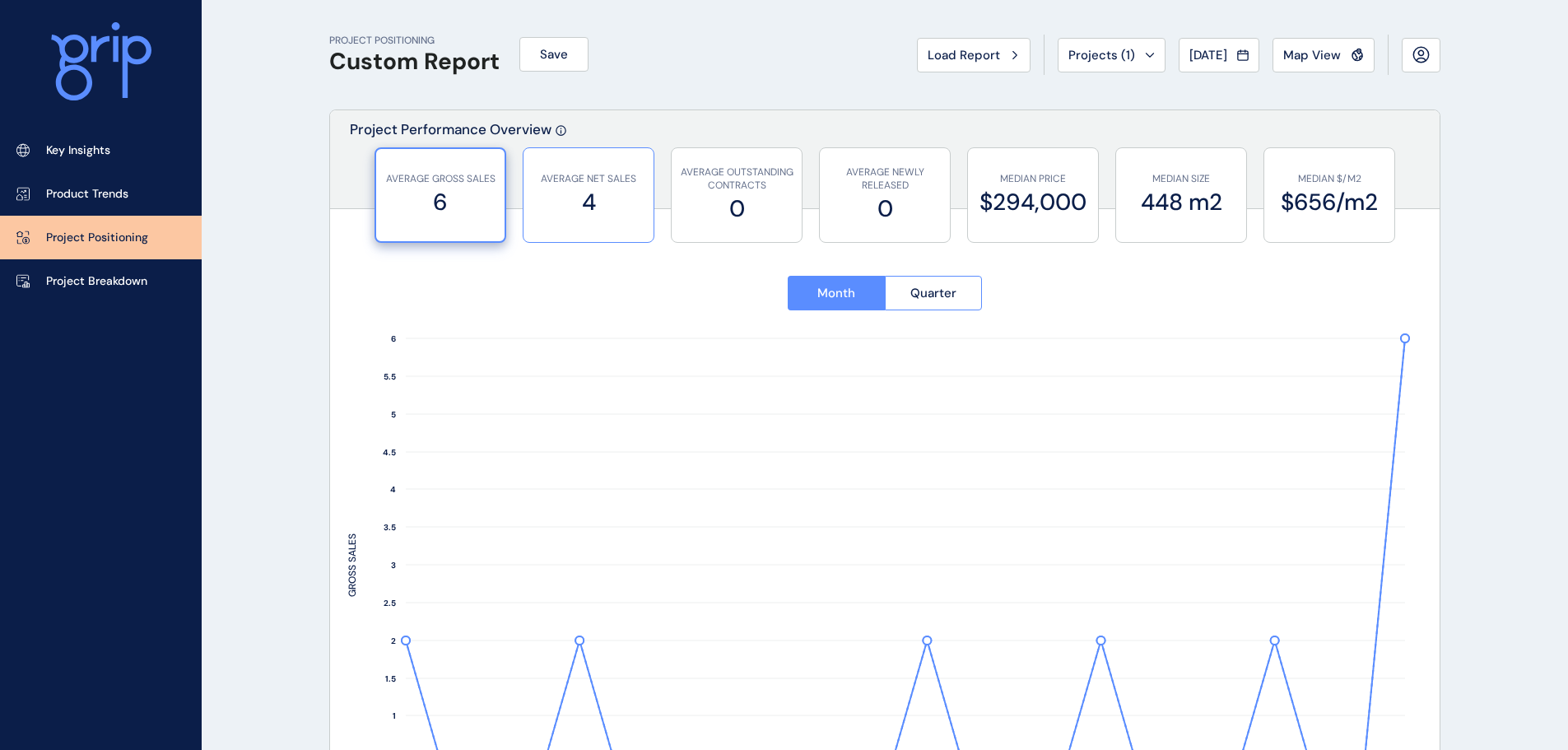
click at [618, 208] on label "4" at bounding box center [588, 201] width 113 height 32
click at [429, 167] on div "AVERAGE GROSS SALES 6" at bounding box center [440, 195] width 113 height 94
click at [574, 182] on p "AVERAGE NET SALES" at bounding box center [588, 179] width 113 height 14
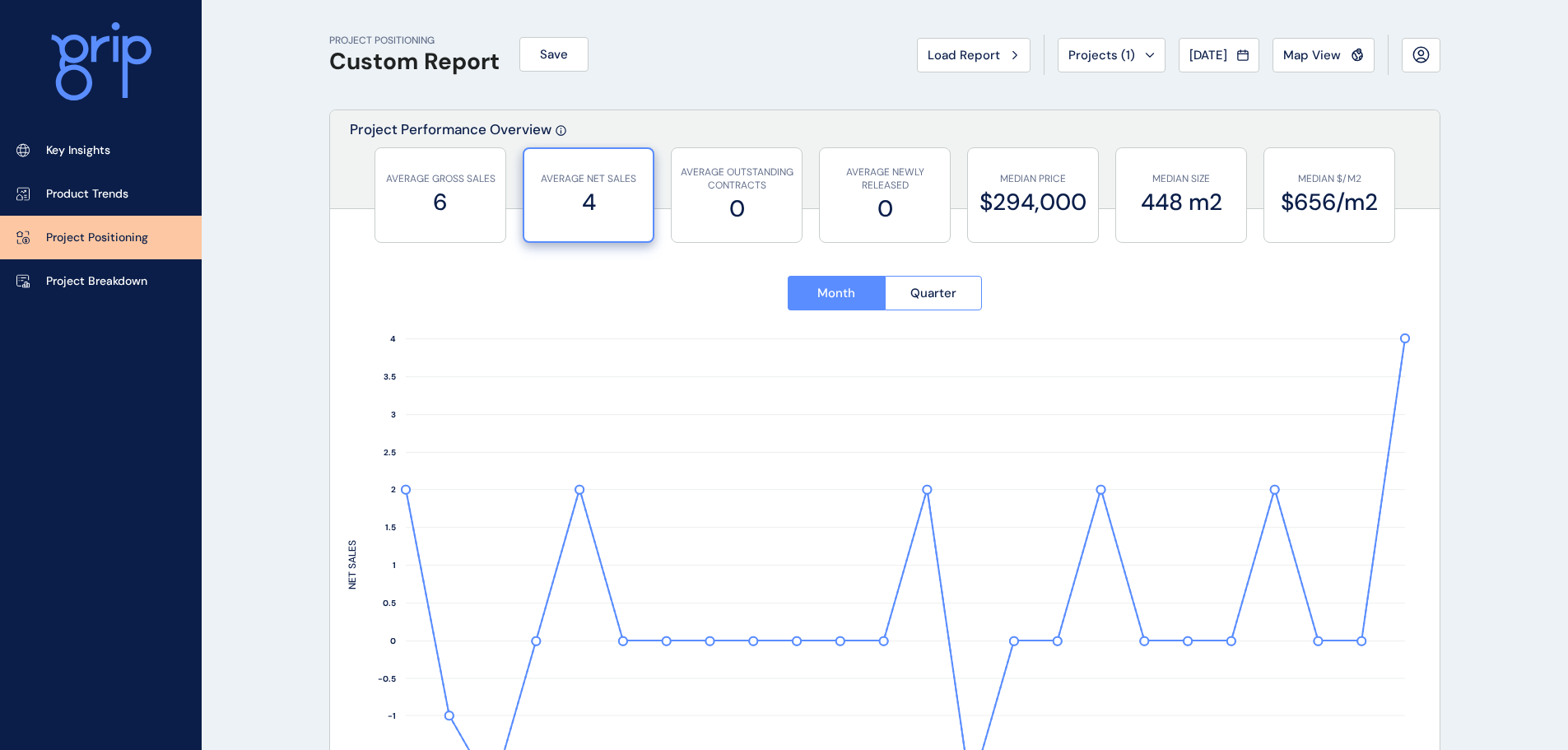
click at [575, 182] on p "AVERAGE NET SALES" at bounding box center [588, 179] width 112 height 14
click at [419, 183] on p "AVERAGE GROSS SALES" at bounding box center [440, 179] width 113 height 14
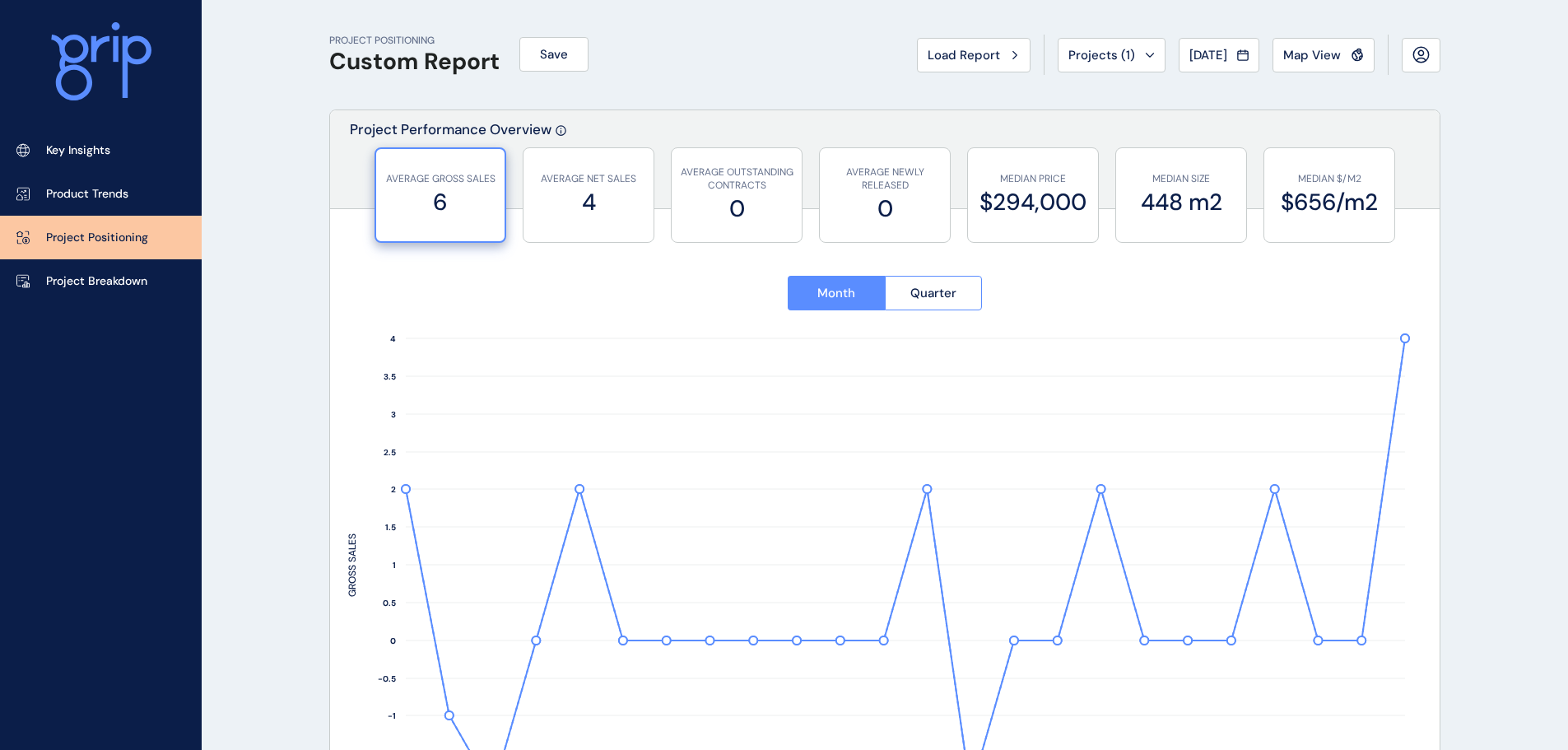
click at [473, 178] on p "AVERAGE GROSS SALES" at bounding box center [440, 179] width 112 height 14
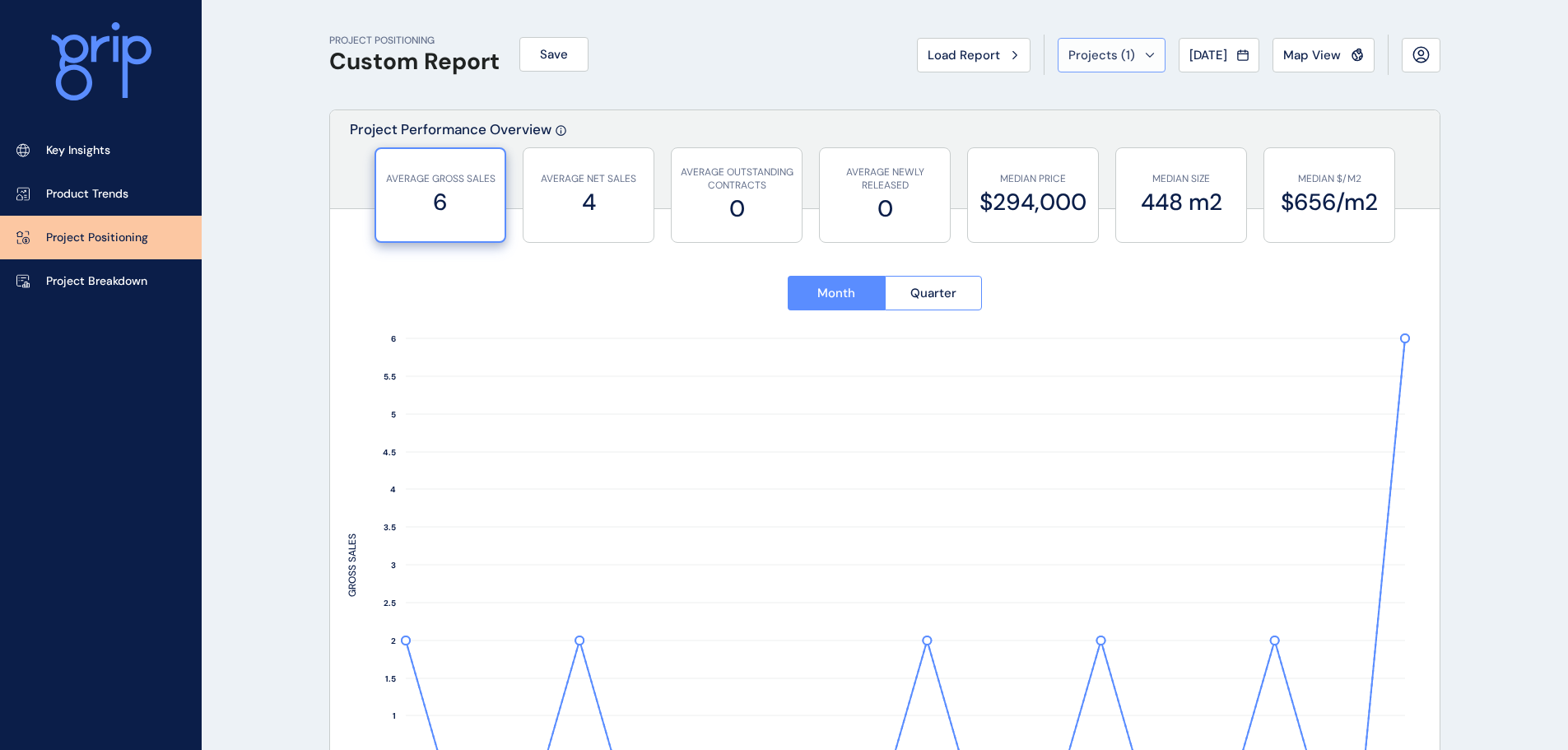
click at [1145, 57] on icon at bounding box center [1150, 55] width 10 height 5
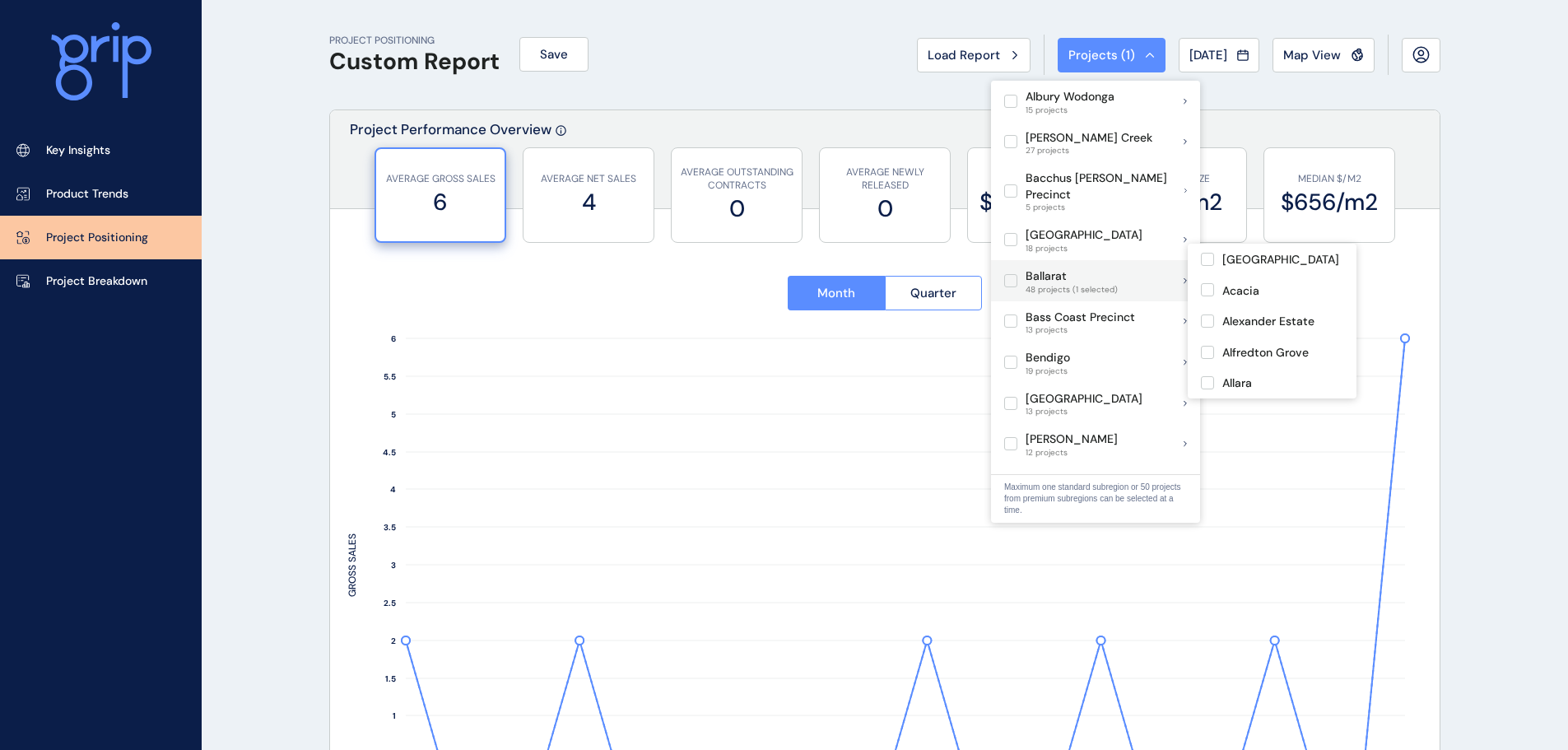
click at [1007, 274] on label at bounding box center [1010, 281] width 13 height 13
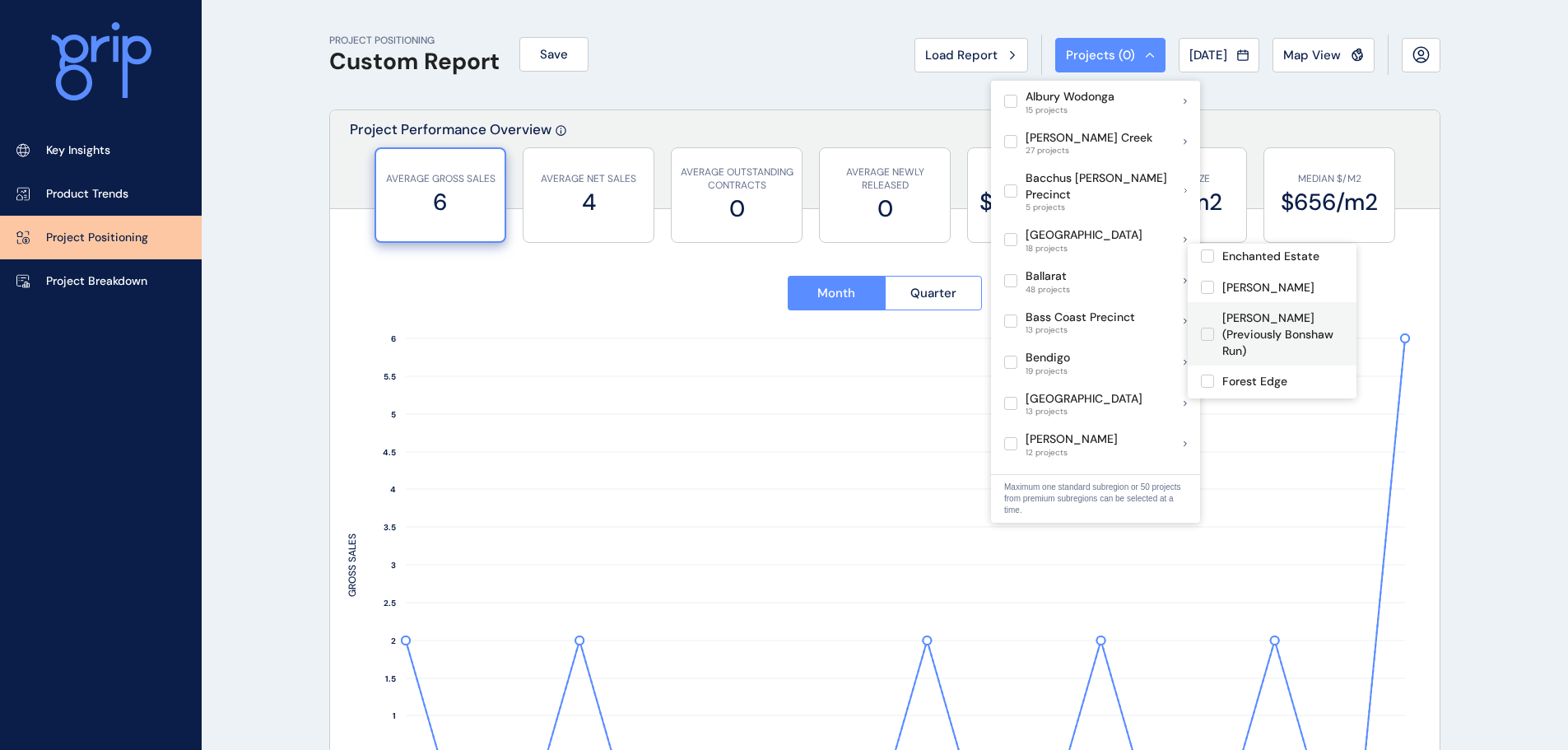
click at [1250, 313] on p "[PERSON_NAME] (Previously Bonshaw Run)" at bounding box center [1282, 335] width 121 height 48
type input "**********"
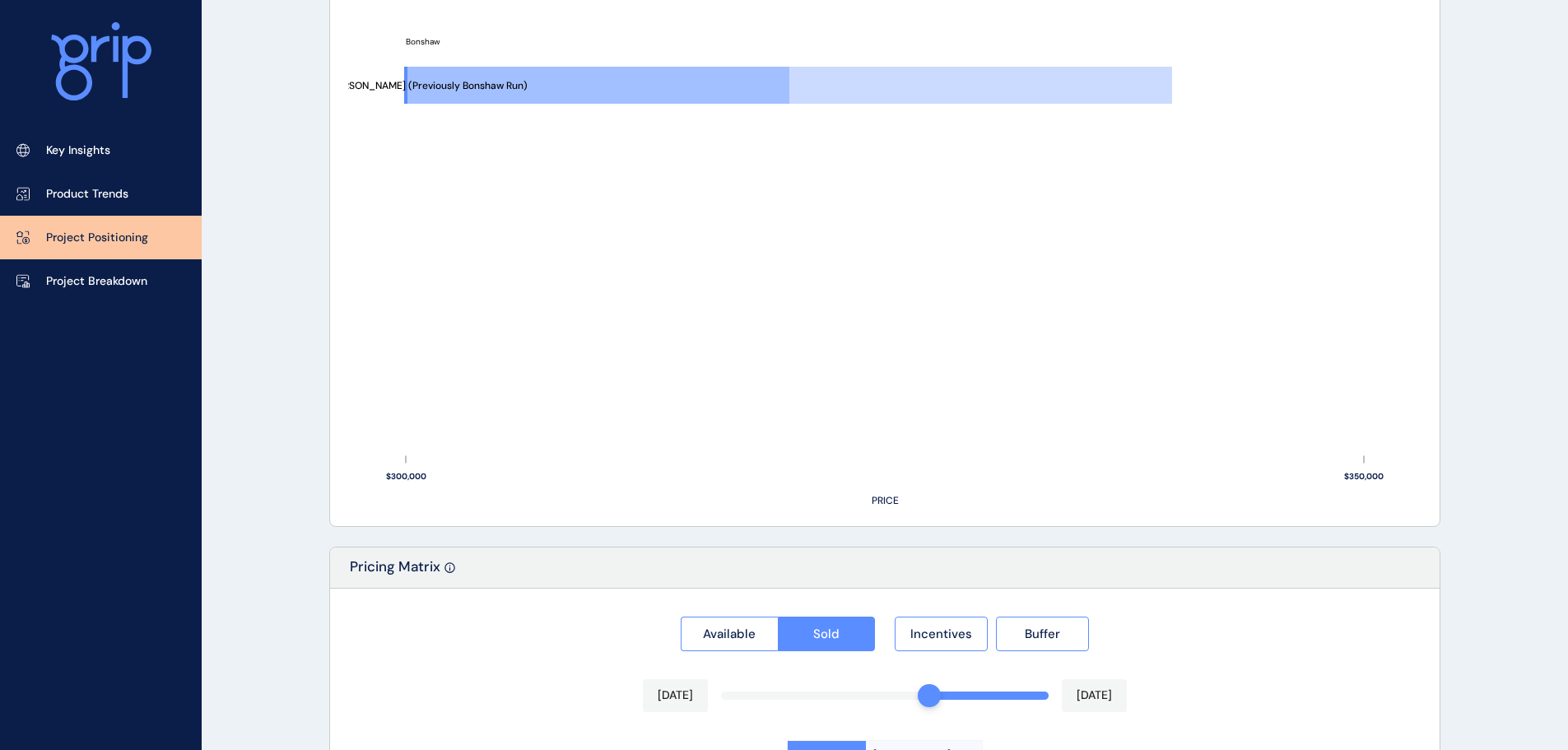
scroll to position [1196, 0]
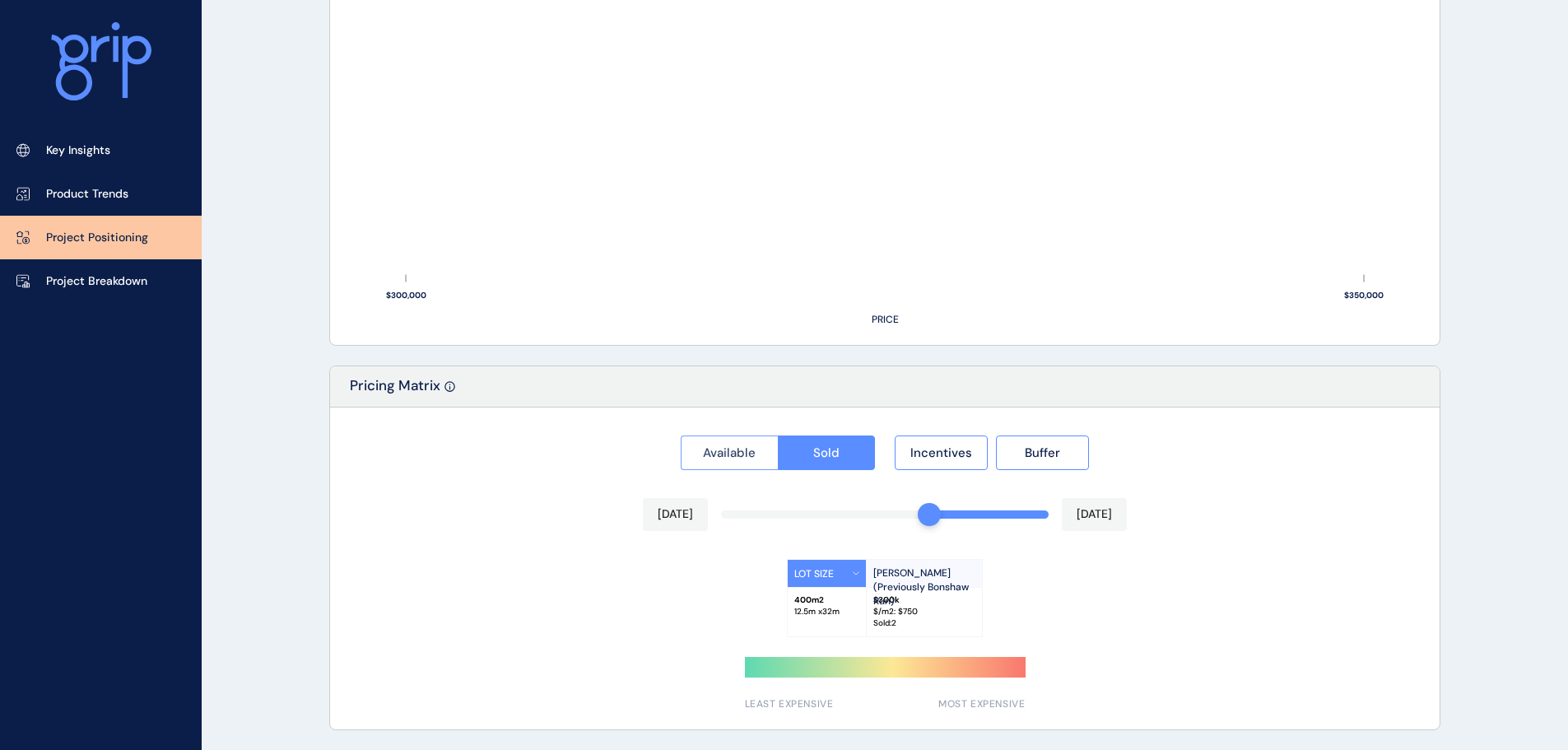
click at [747, 465] on button "Available" at bounding box center [729, 453] width 97 height 35
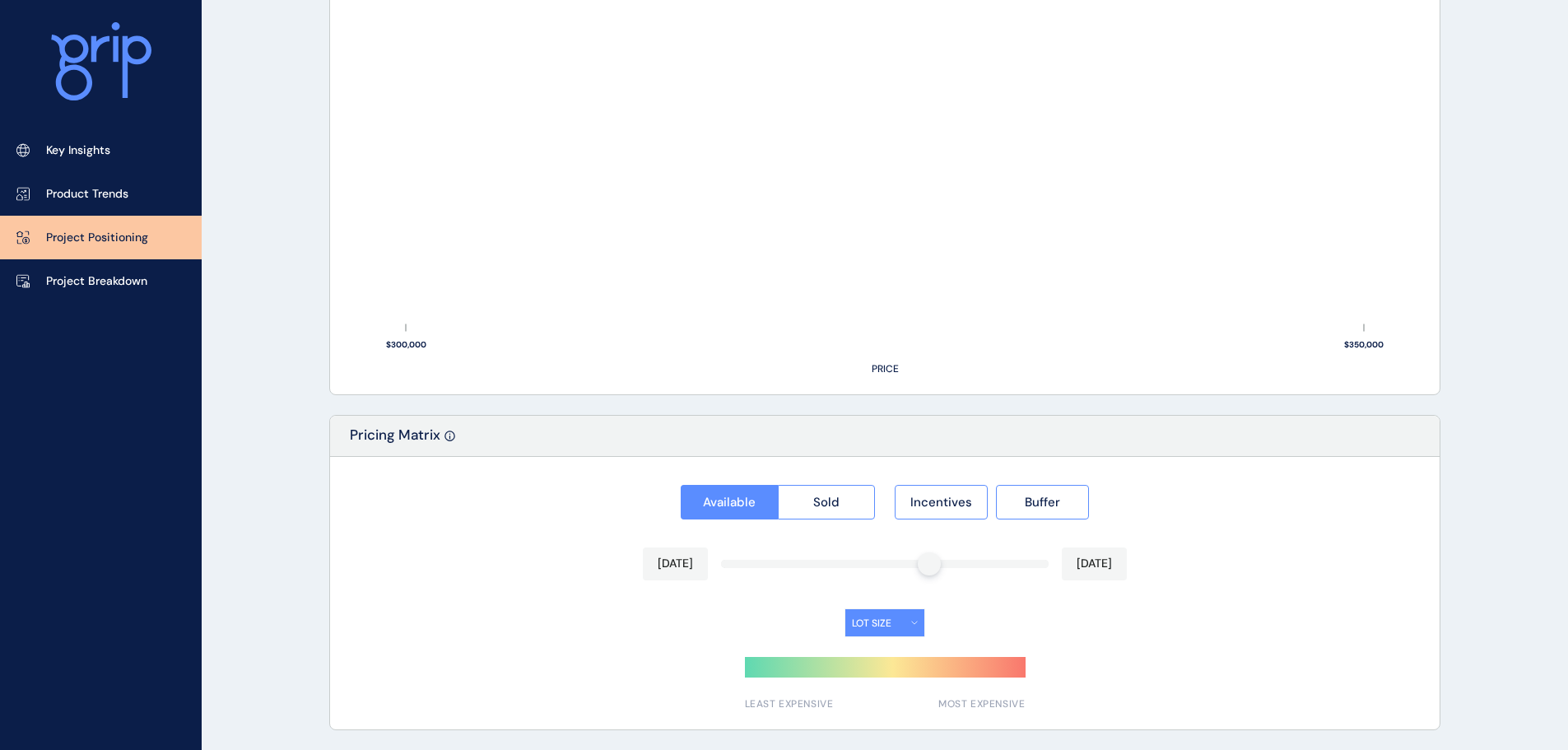
click at [873, 613] on button "LOT SIZE" at bounding box center [885, 623] width 79 height 27
click at [914, 629] on button "LOT SIZE" at bounding box center [885, 623] width 79 height 27
click at [830, 503] on span "Sold" at bounding box center [826, 502] width 27 height 17
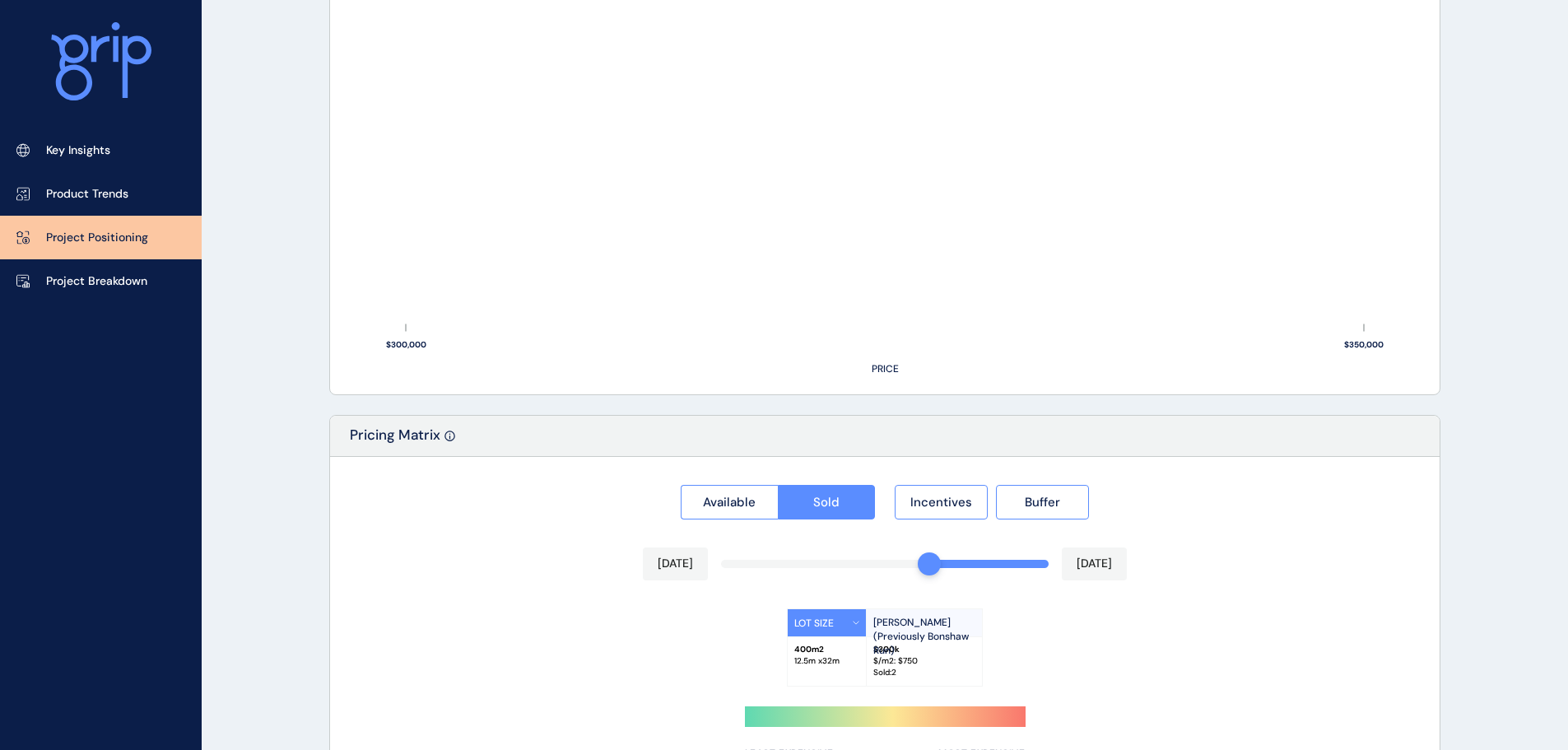
scroll to position [570, 0]
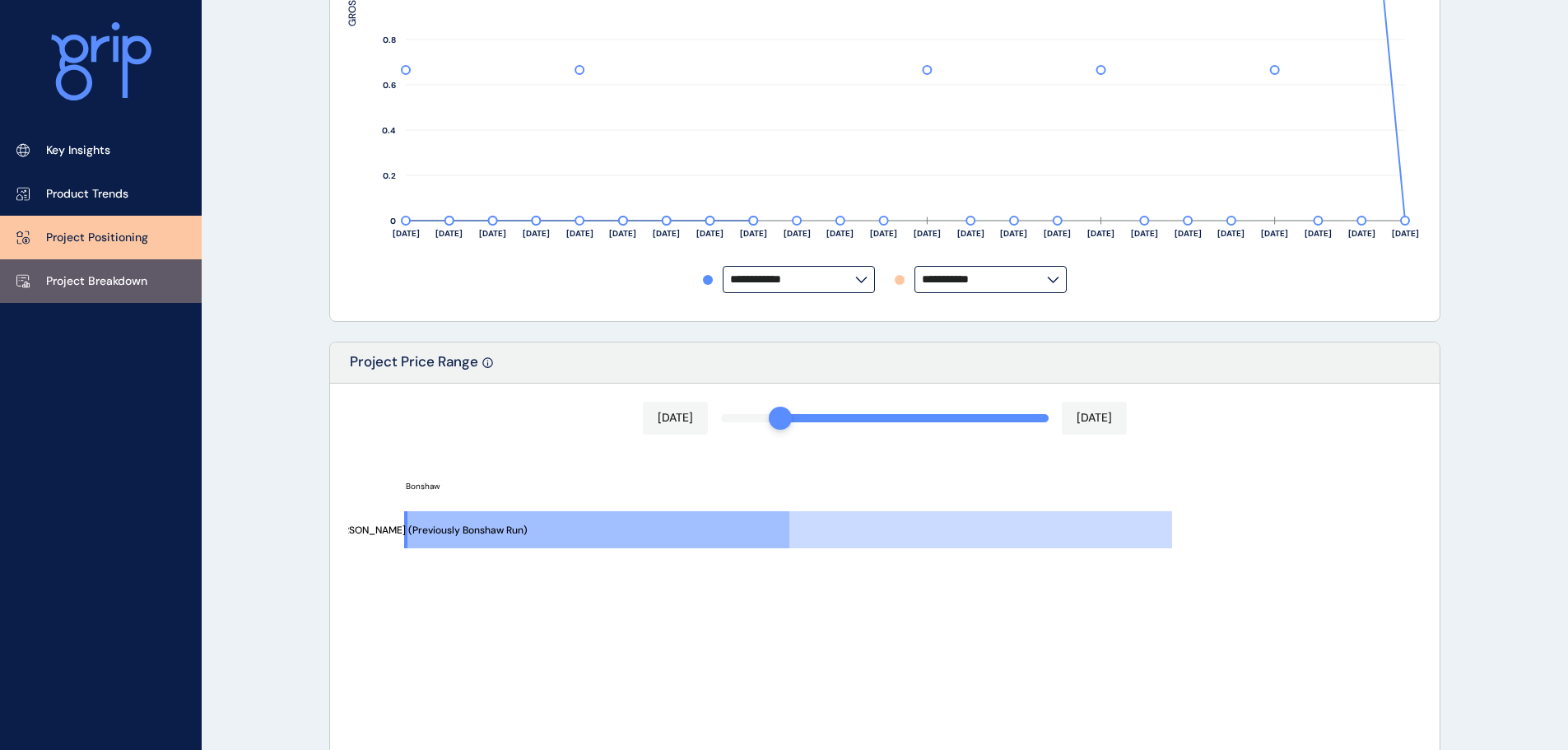
click at [77, 291] on link "Project Breakdown" at bounding box center [101, 281] width 201 height 43
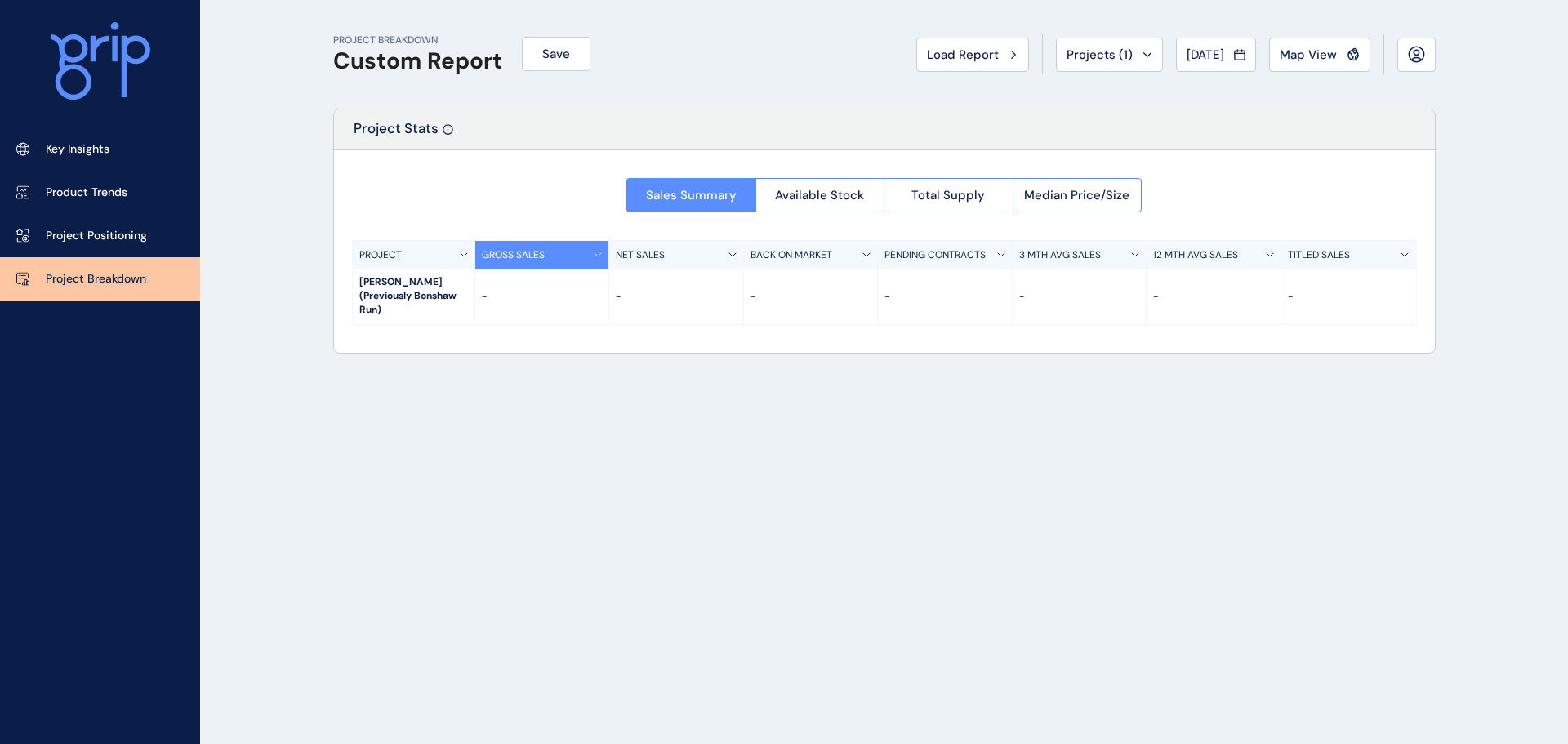
click at [715, 325] on div "Sales Summary Available Stock Total Supply Median Price/Size PROJECT GROSS SALE…" at bounding box center [883, 246] width 1101 height 192
click at [601, 290] on p "-" at bounding box center [542, 296] width 121 height 14
click at [1120, 70] on button "Projects ( 1 )" at bounding box center [1110, 54] width 107 height 35
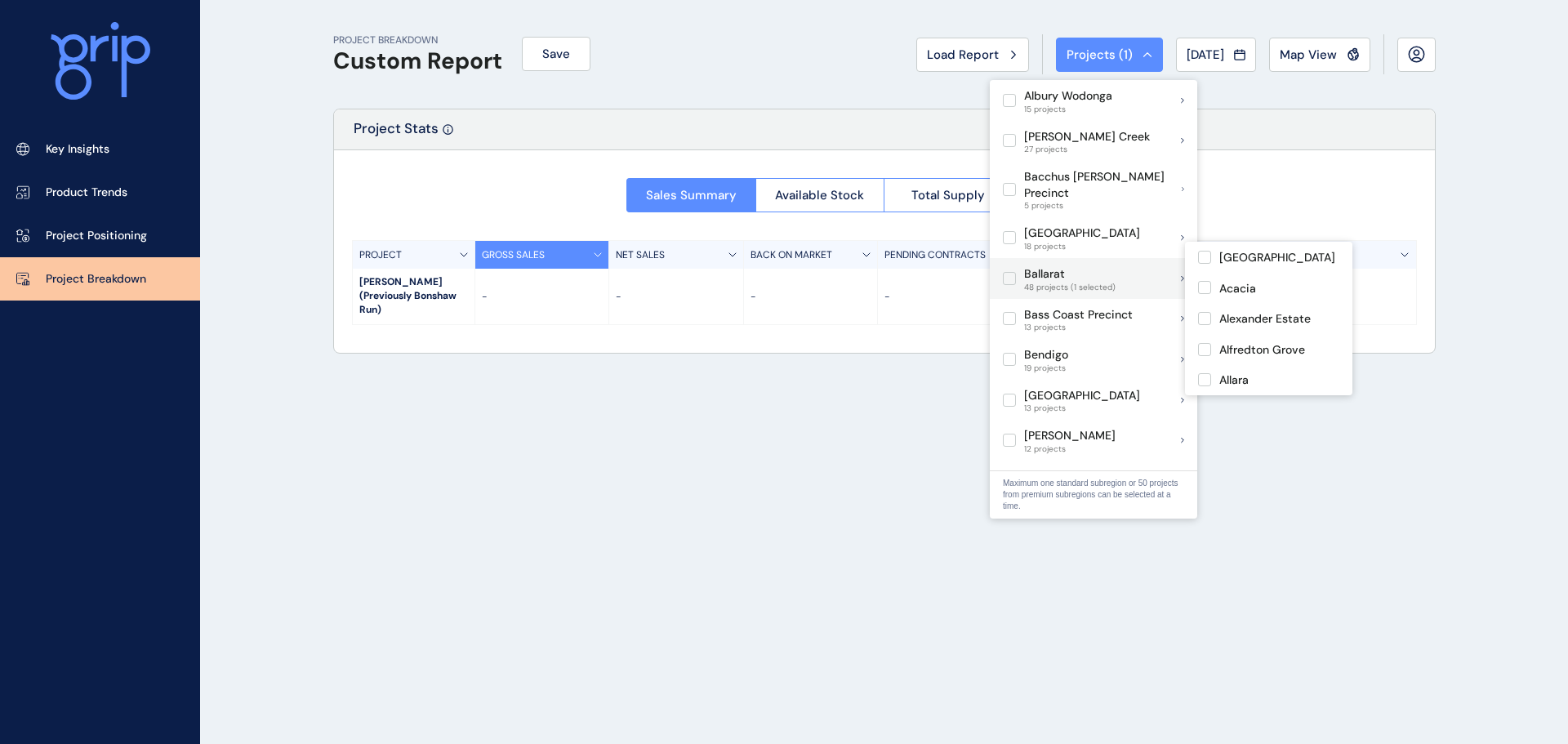
click at [1018, 272] on span at bounding box center [1013, 278] width 21 height 13
click at [1013, 272] on label at bounding box center [1009, 278] width 13 height 13
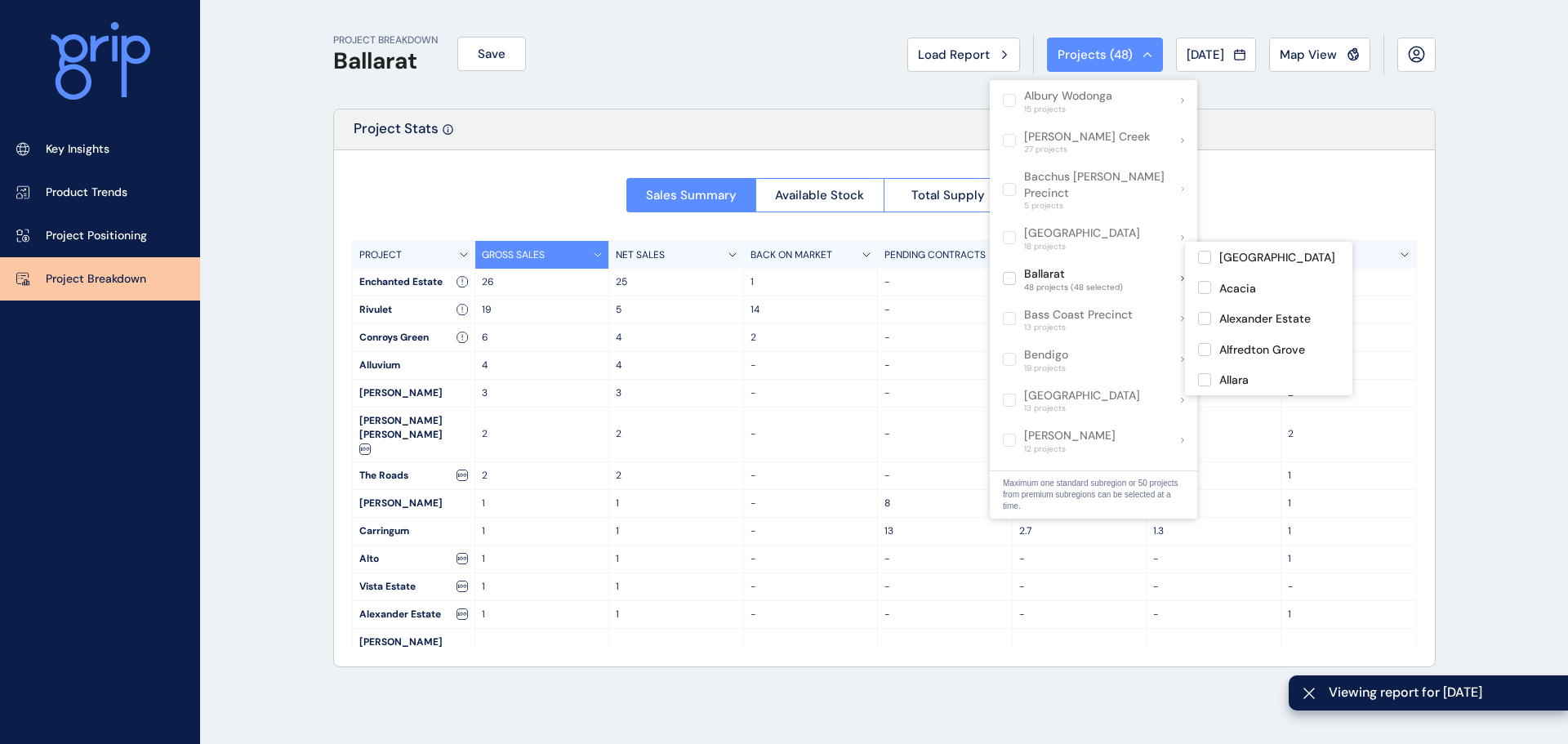
click at [621, 490] on div "1" at bounding box center [676, 503] width 135 height 27
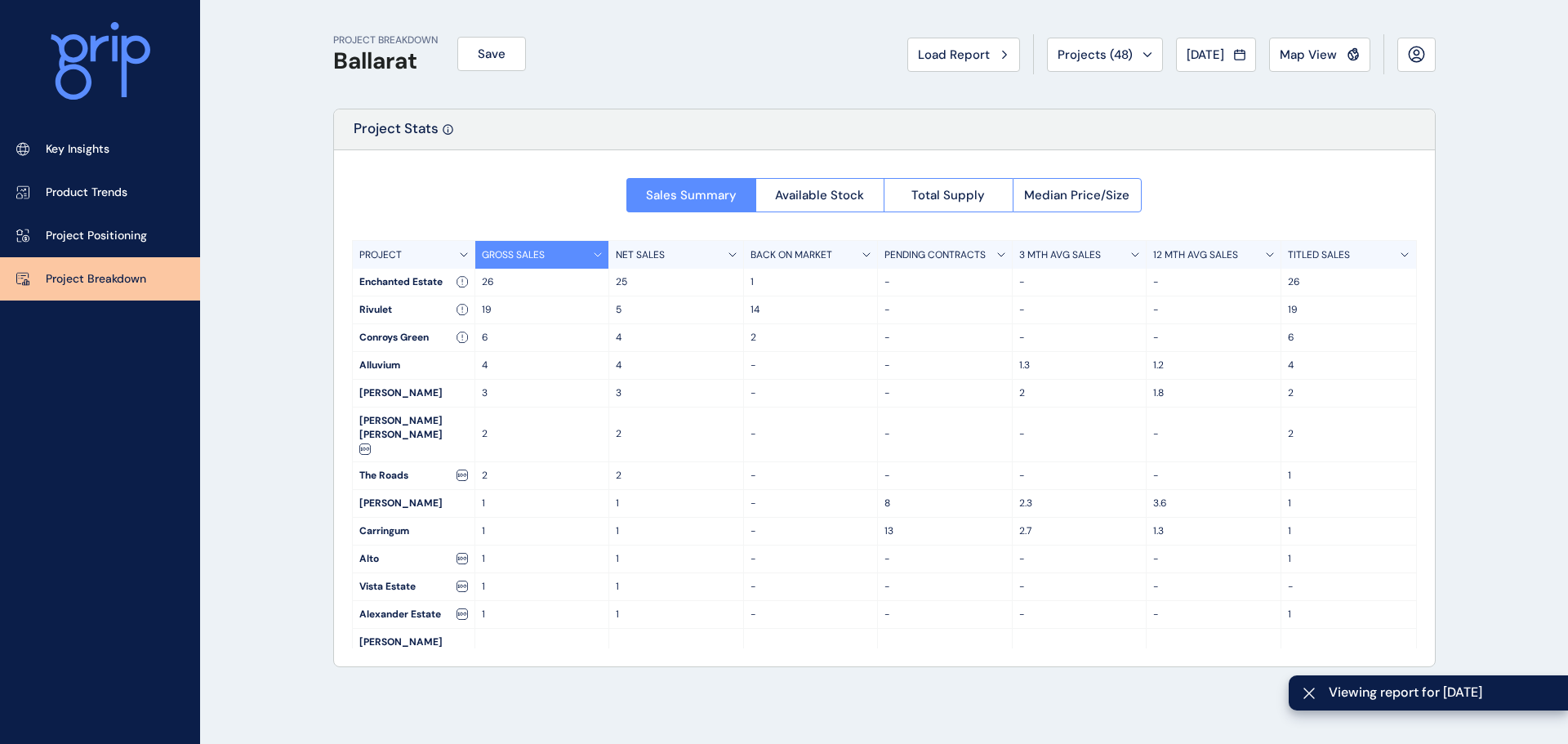
click at [968, 212] on div "Sales Summary Available Stock Total Supply Median Price/Size PROJECT GROSS SALE…" at bounding box center [883, 408] width 1101 height 516
click at [975, 198] on span "Total Supply" at bounding box center [948, 195] width 73 height 17
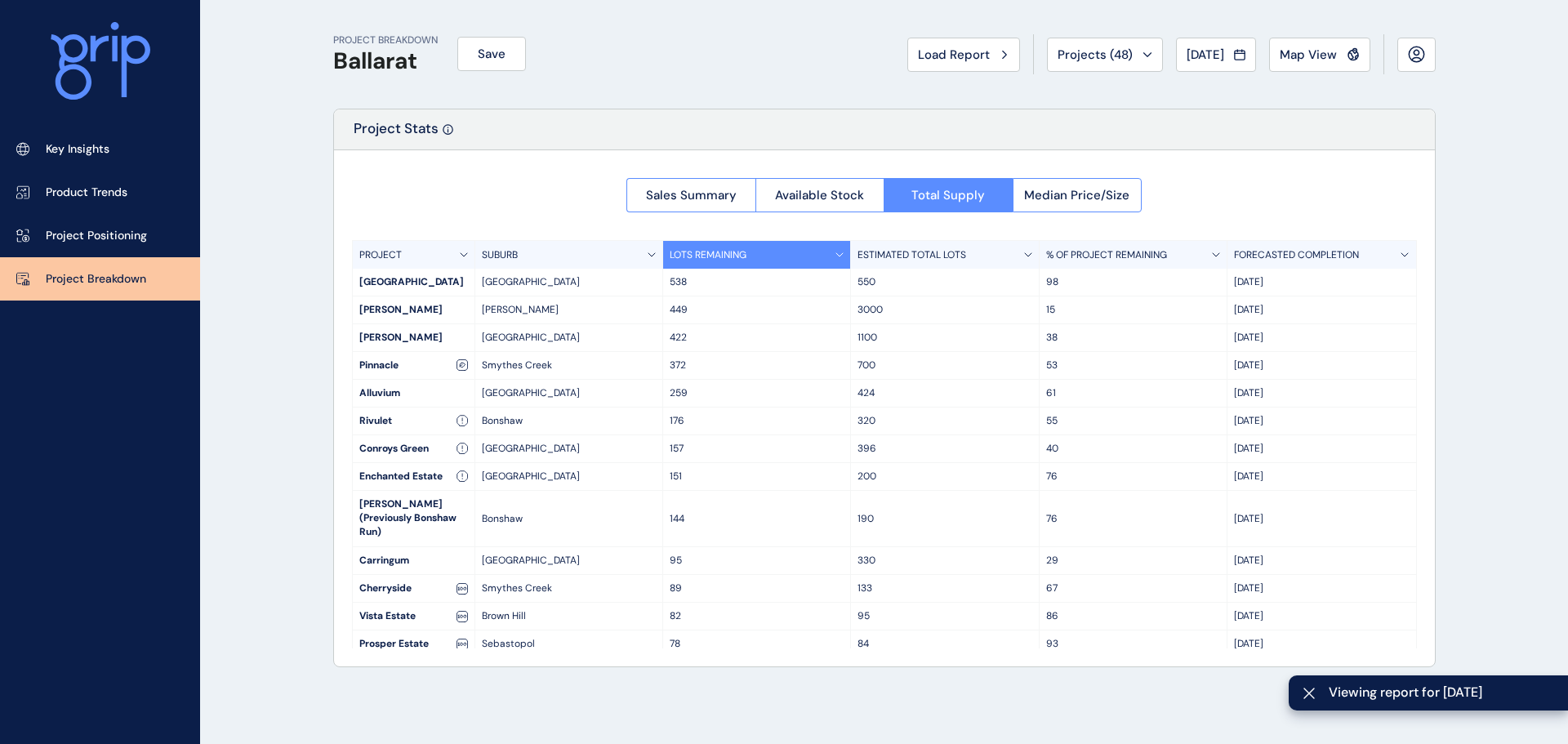
click at [798, 255] on div "LOTS REMAINING" at bounding box center [756, 255] width 187 height 28
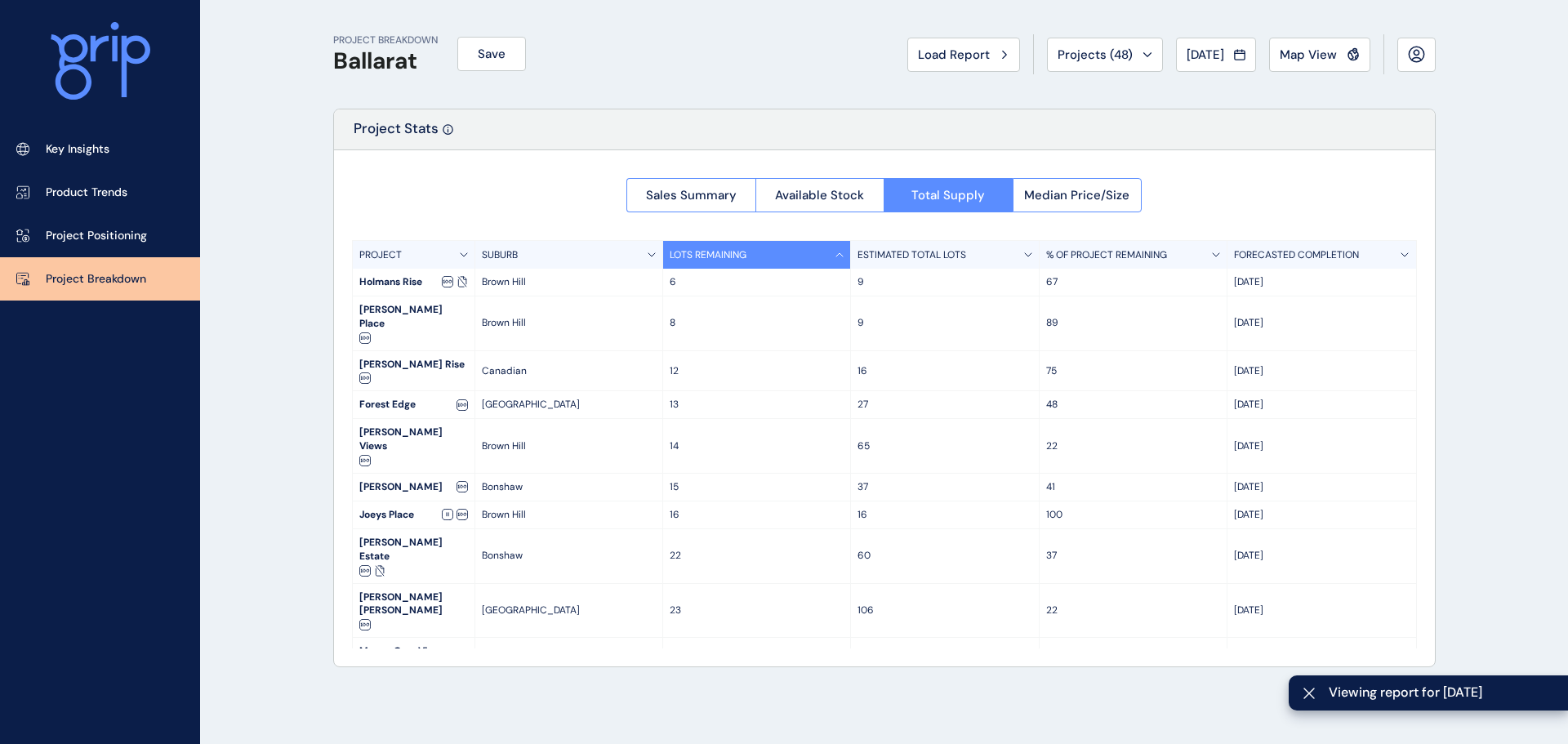
click at [798, 255] on div "LOTS REMAINING" at bounding box center [756, 255] width 187 height 28
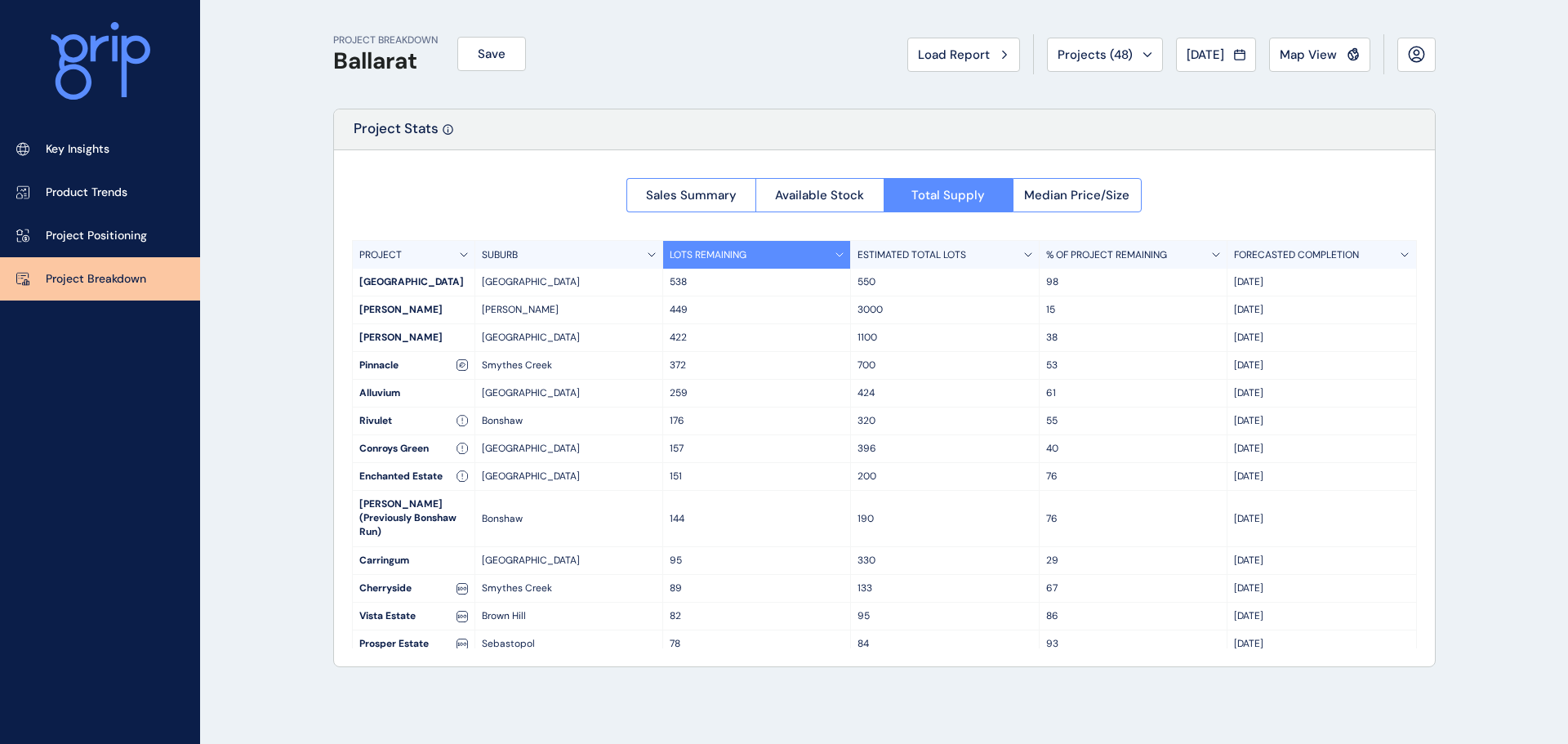
click at [548, 280] on p "[GEOGRAPHIC_DATA]" at bounding box center [568, 282] width 174 height 14
click at [698, 512] on p "144" at bounding box center [756, 519] width 174 height 14
click at [505, 524] on div "Bonshaw" at bounding box center [569, 518] width 187 height 55
click at [516, 438] on div "[GEOGRAPHIC_DATA]" at bounding box center [569, 448] width 187 height 27
